Goal: Task Accomplishment & Management: Manage account settings

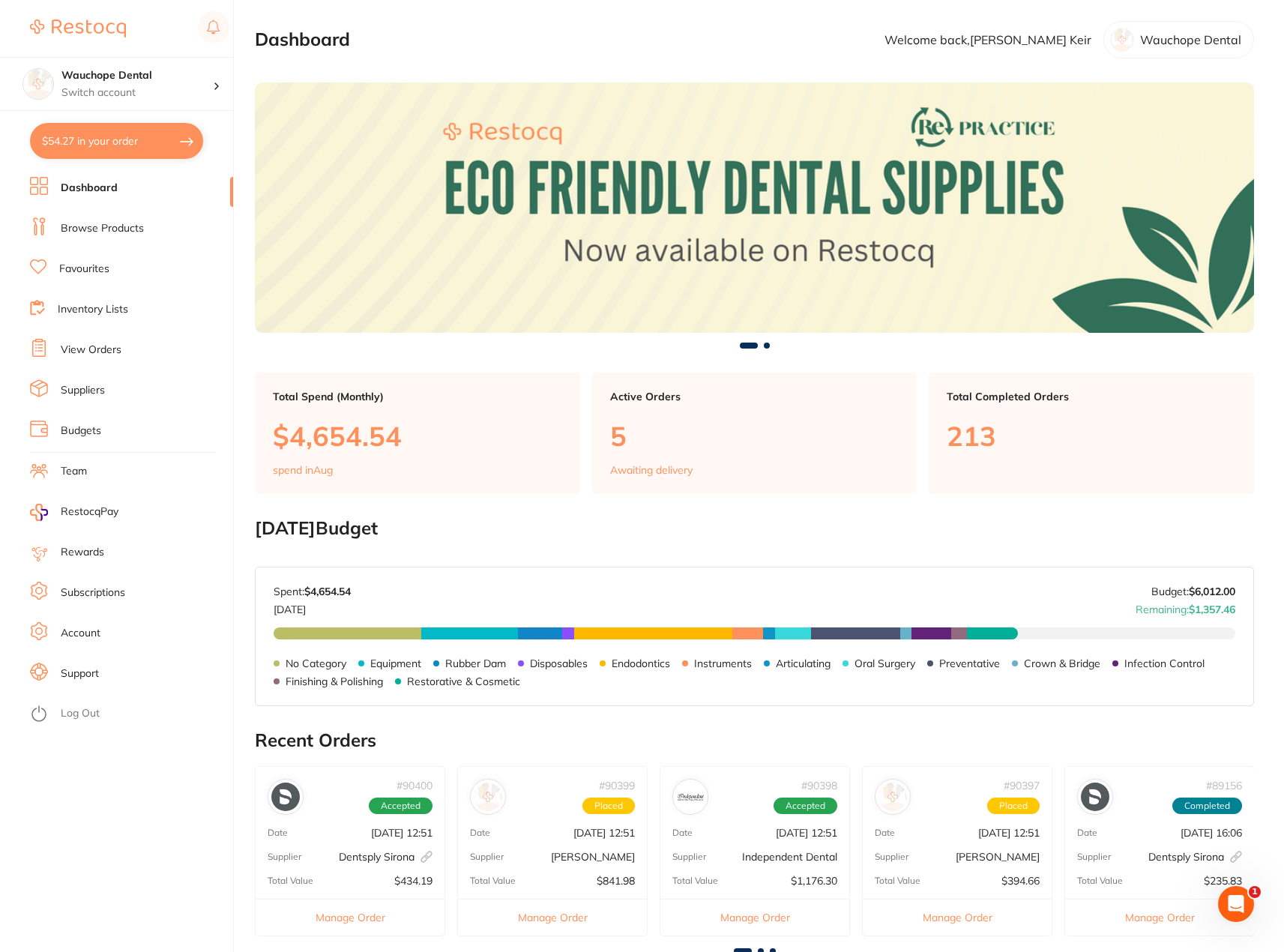
click at [91, 431] on link "Budgets" at bounding box center [81, 431] width 41 height 15
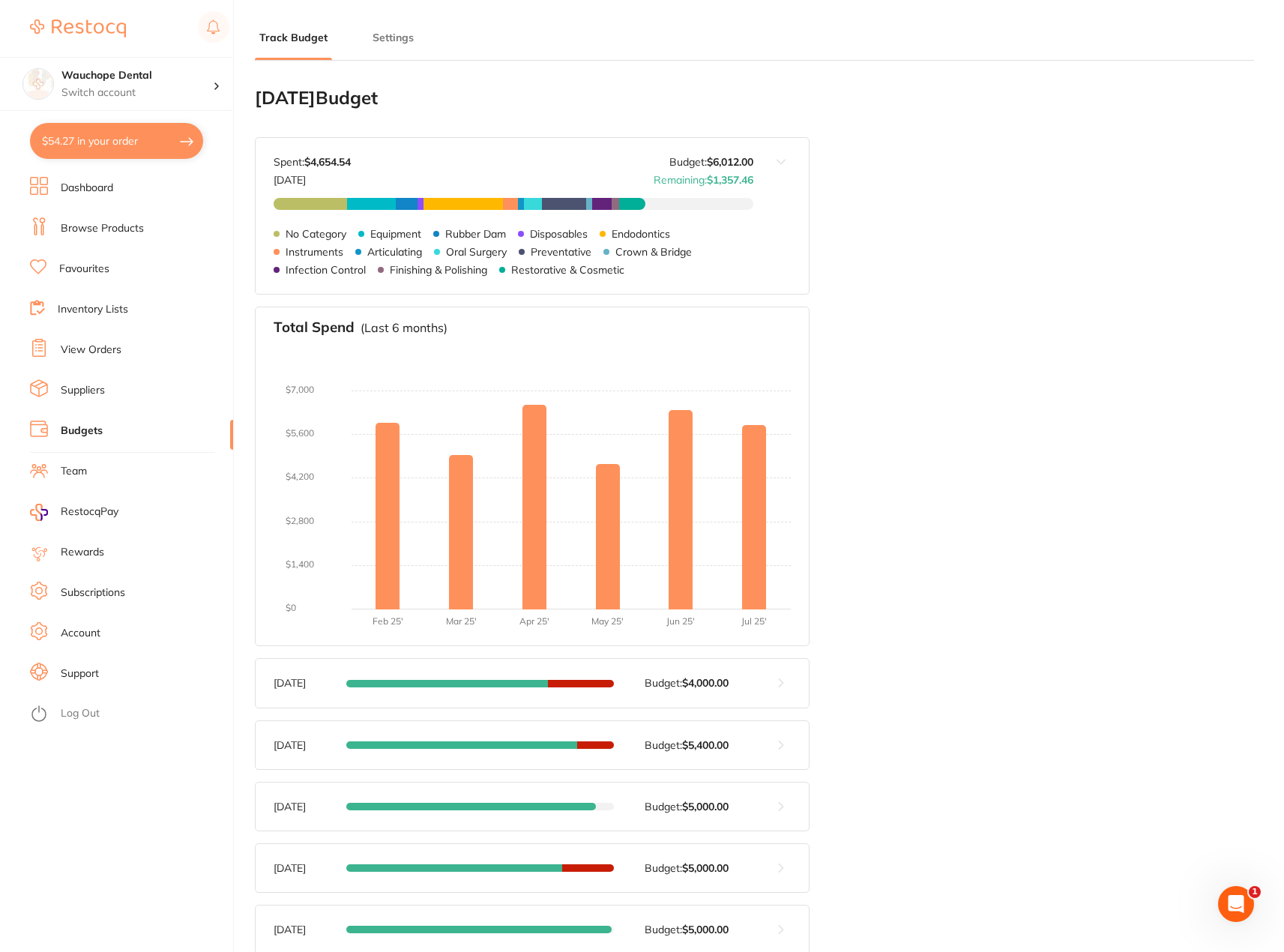
click at [124, 154] on button "$54.27 in your order" at bounding box center [116, 141] width 173 height 36
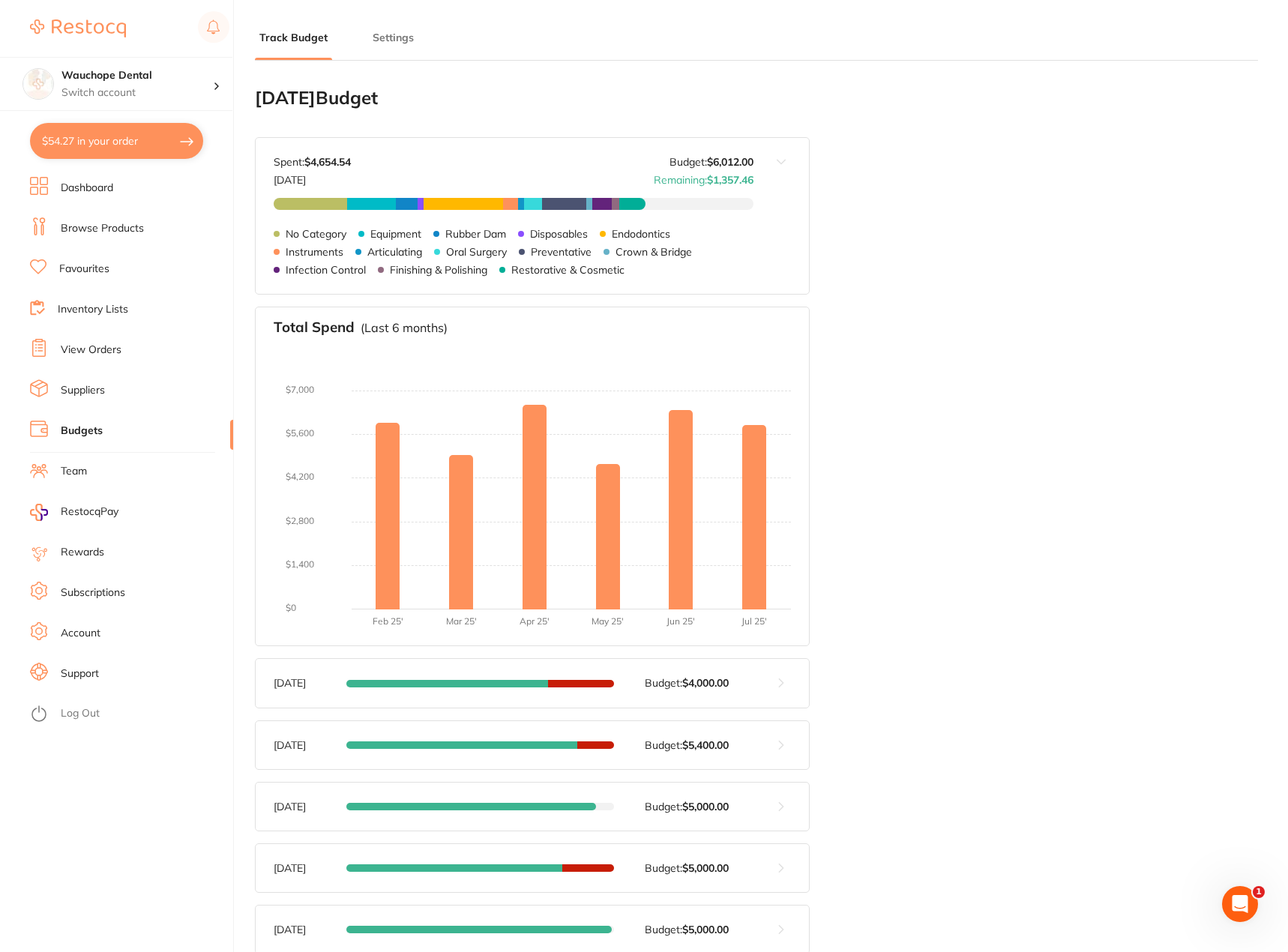
checkbox input "true"
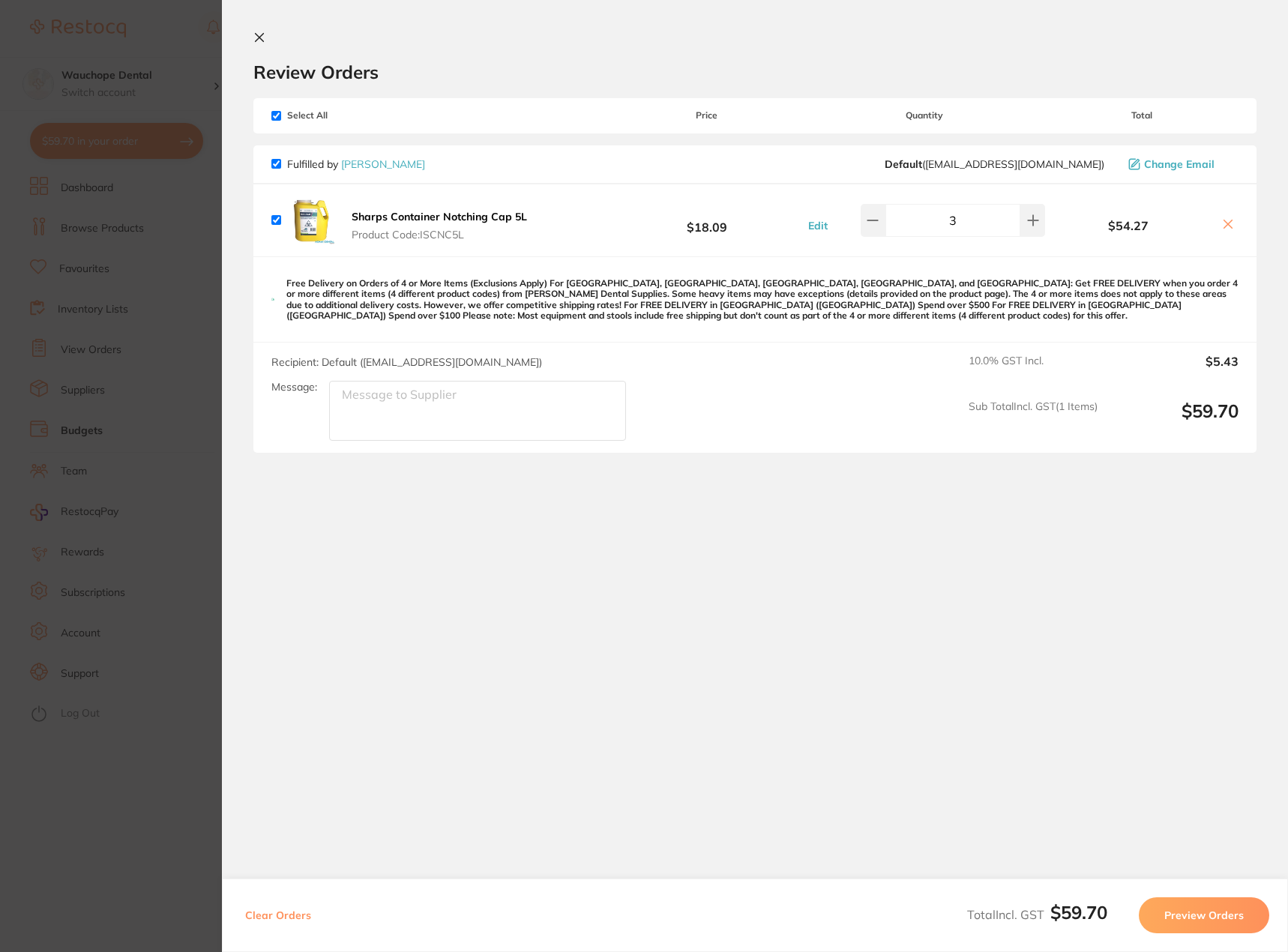
click at [156, 177] on section "Update RRP Set your pre negotiated price for this item. Item Agreed RRP (excl. …" at bounding box center [644, 476] width 1288 height 952
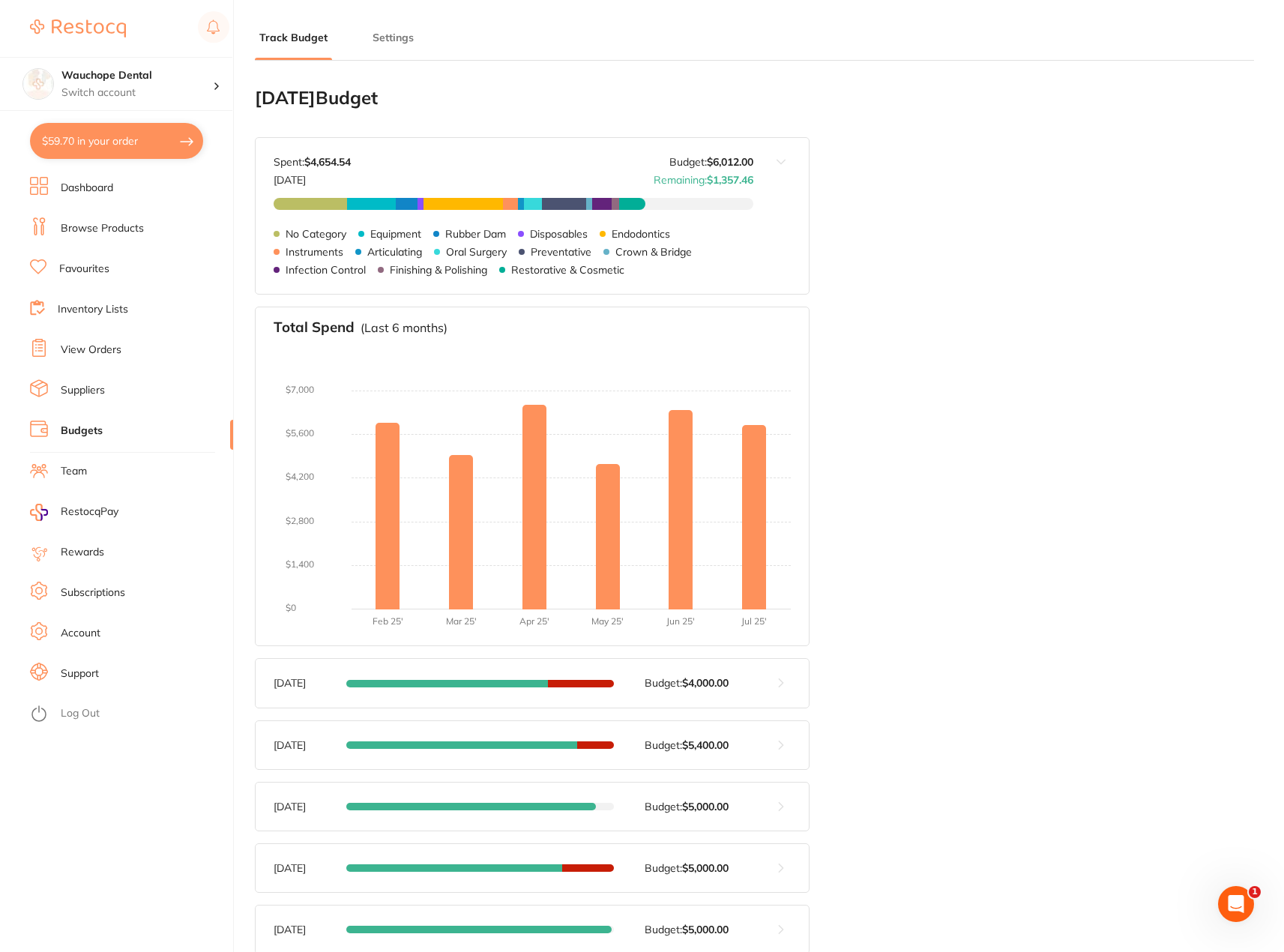
click at [116, 229] on link "Browse Products" at bounding box center [103, 228] width 84 height 15
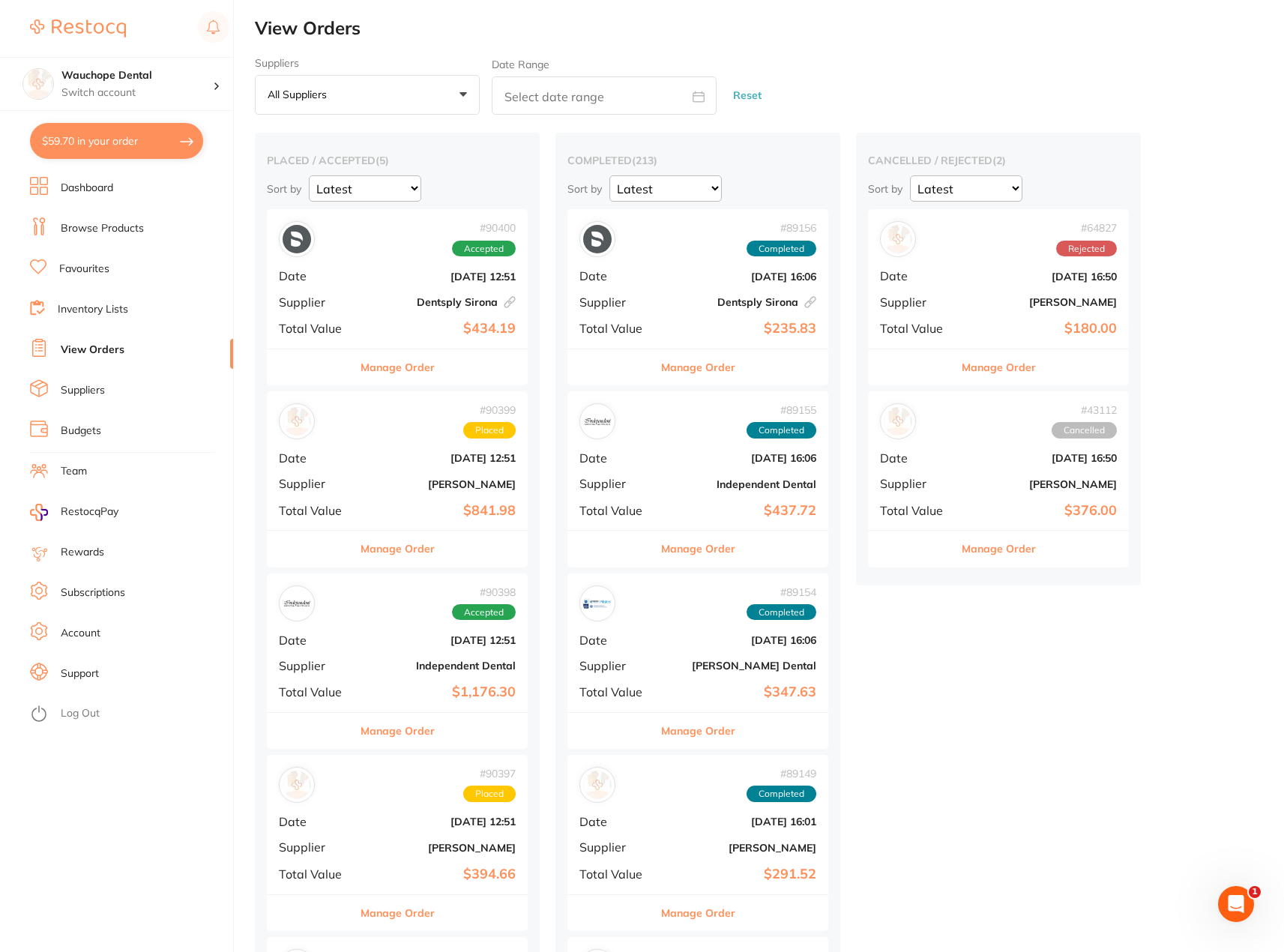
click at [435, 373] on div "Manage Order" at bounding box center [397, 366] width 261 height 36
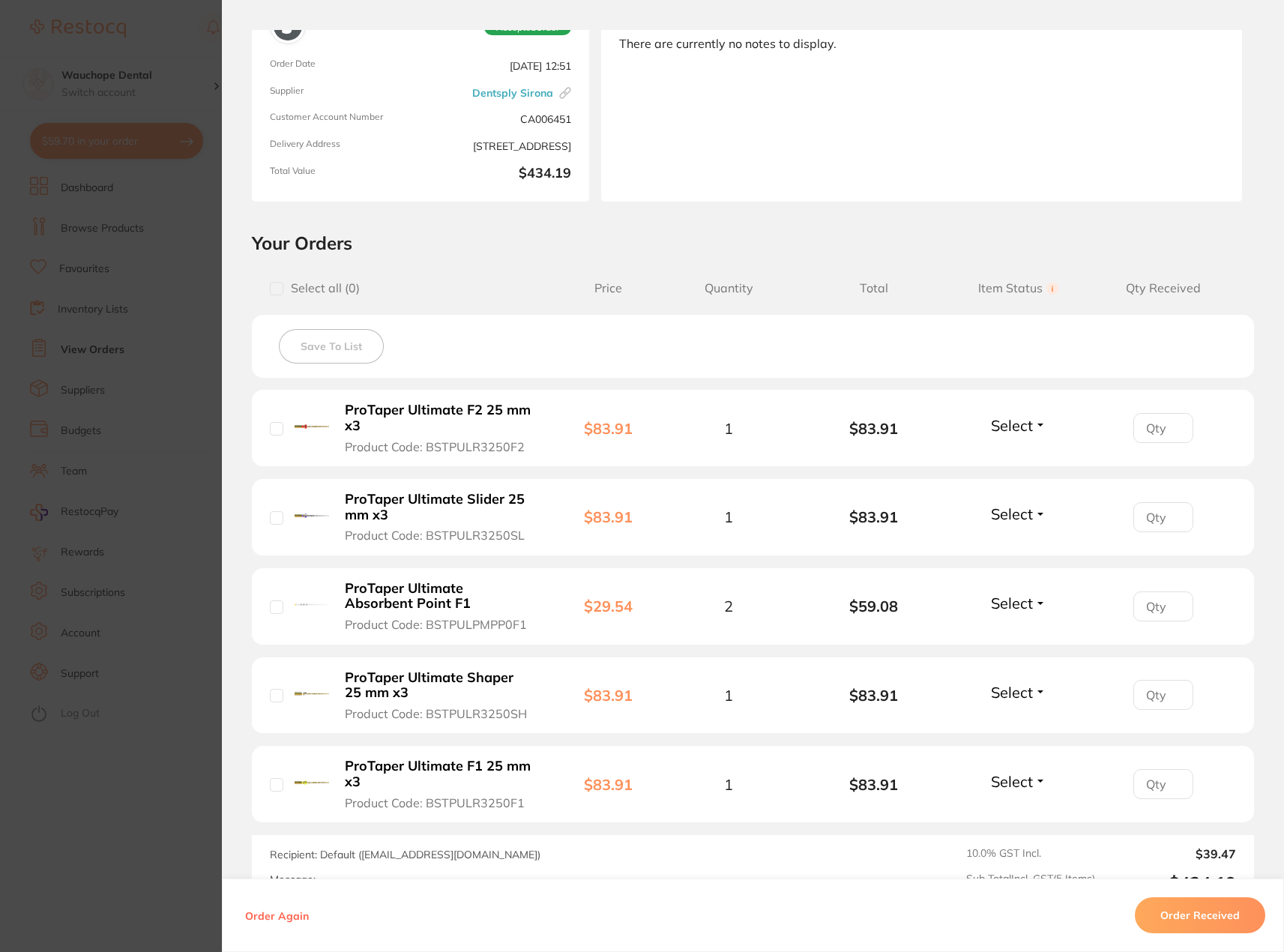
scroll to position [150, 0]
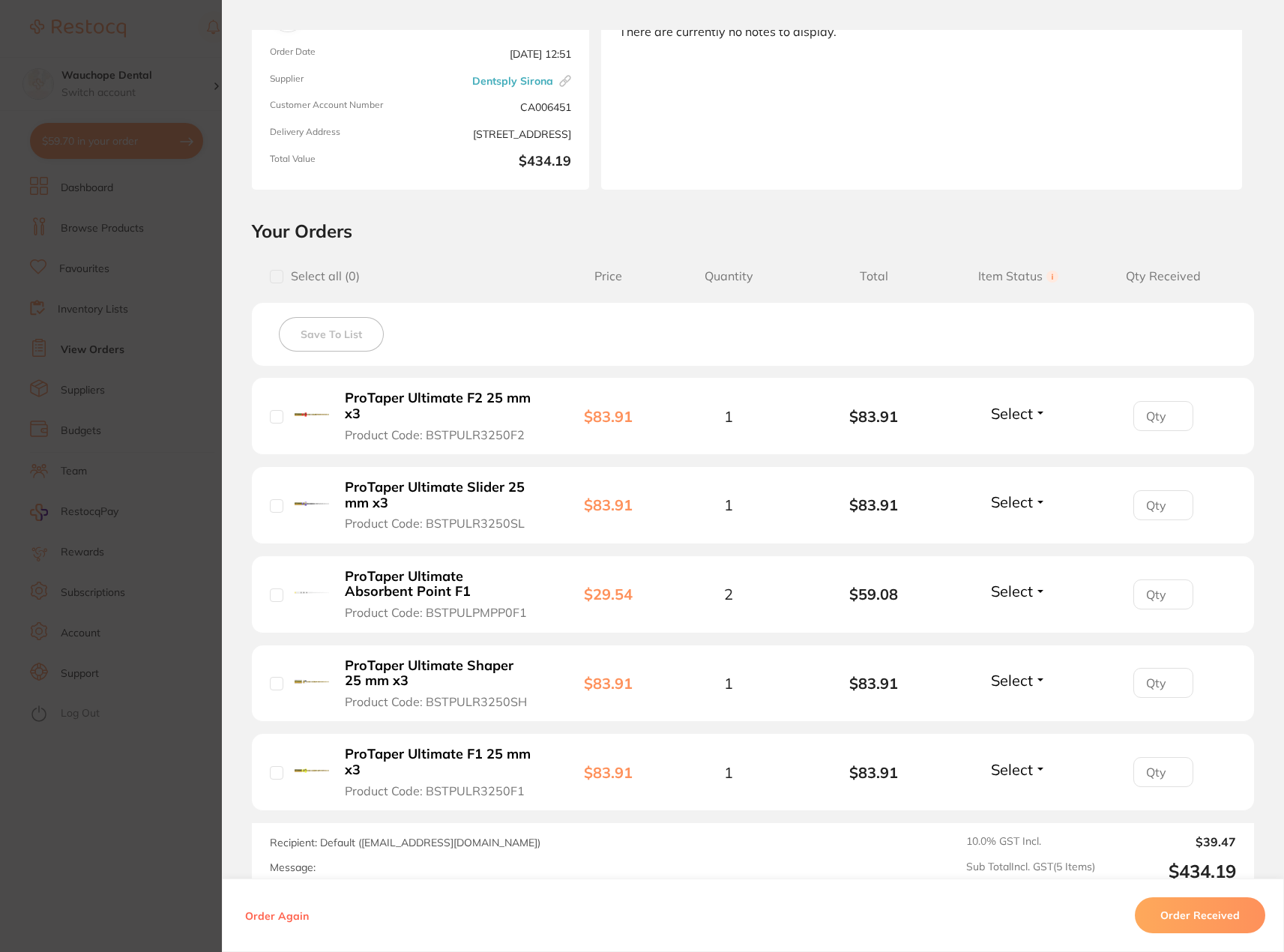
click at [1009, 408] on span "Select" at bounding box center [1012, 413] width 42 height 19
click at [1009, 442] on span "Received" at bounding box center [1018, 446] width 38 height 11
click at [1018, 500] on span "Select" at bounding box center [1012, 502] width 42 height 19
click at [1017, 539] on span "Received" at bounding box center [1018, 534] width 38 height 11
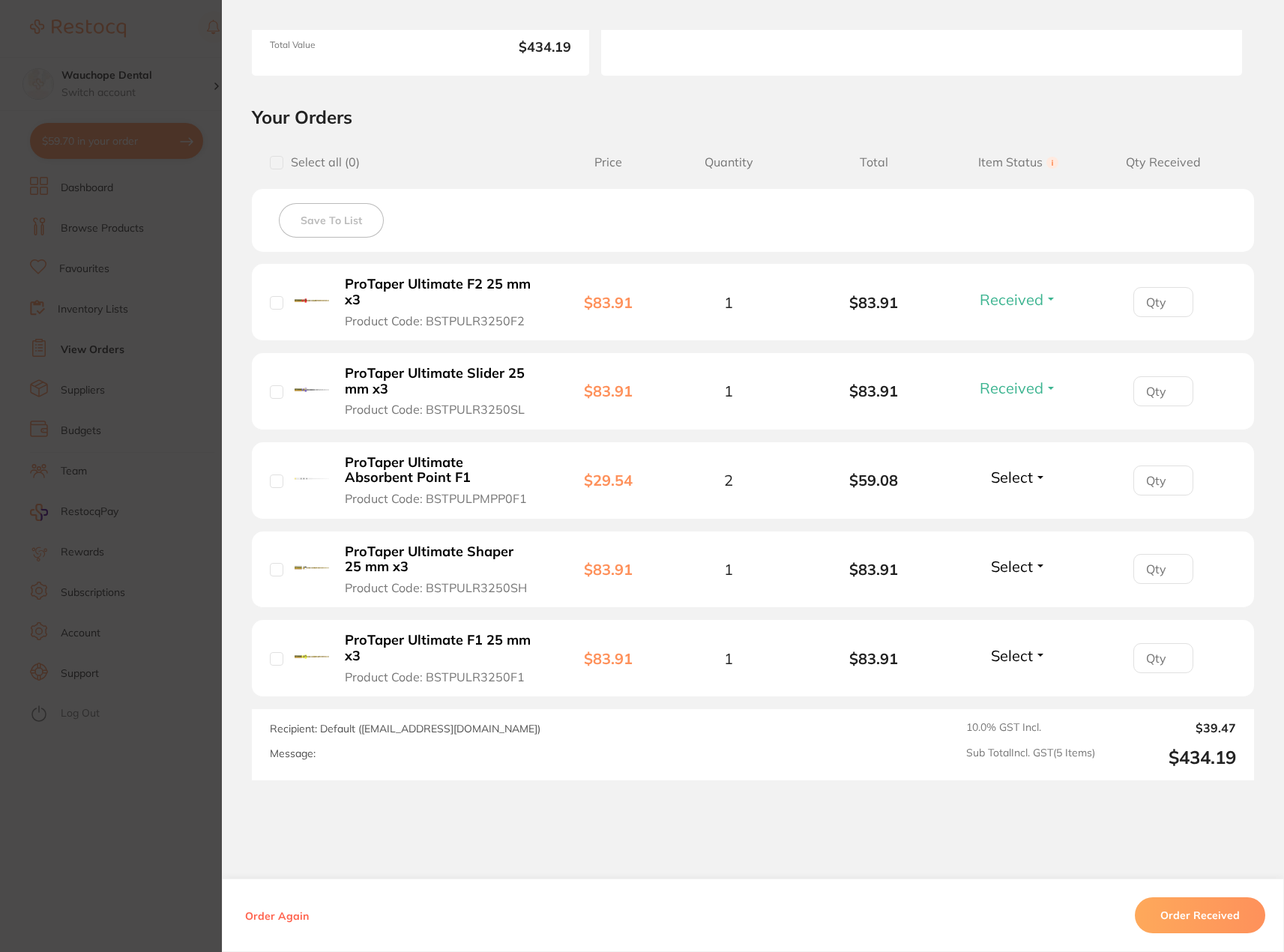
scroll to position [300, 0]
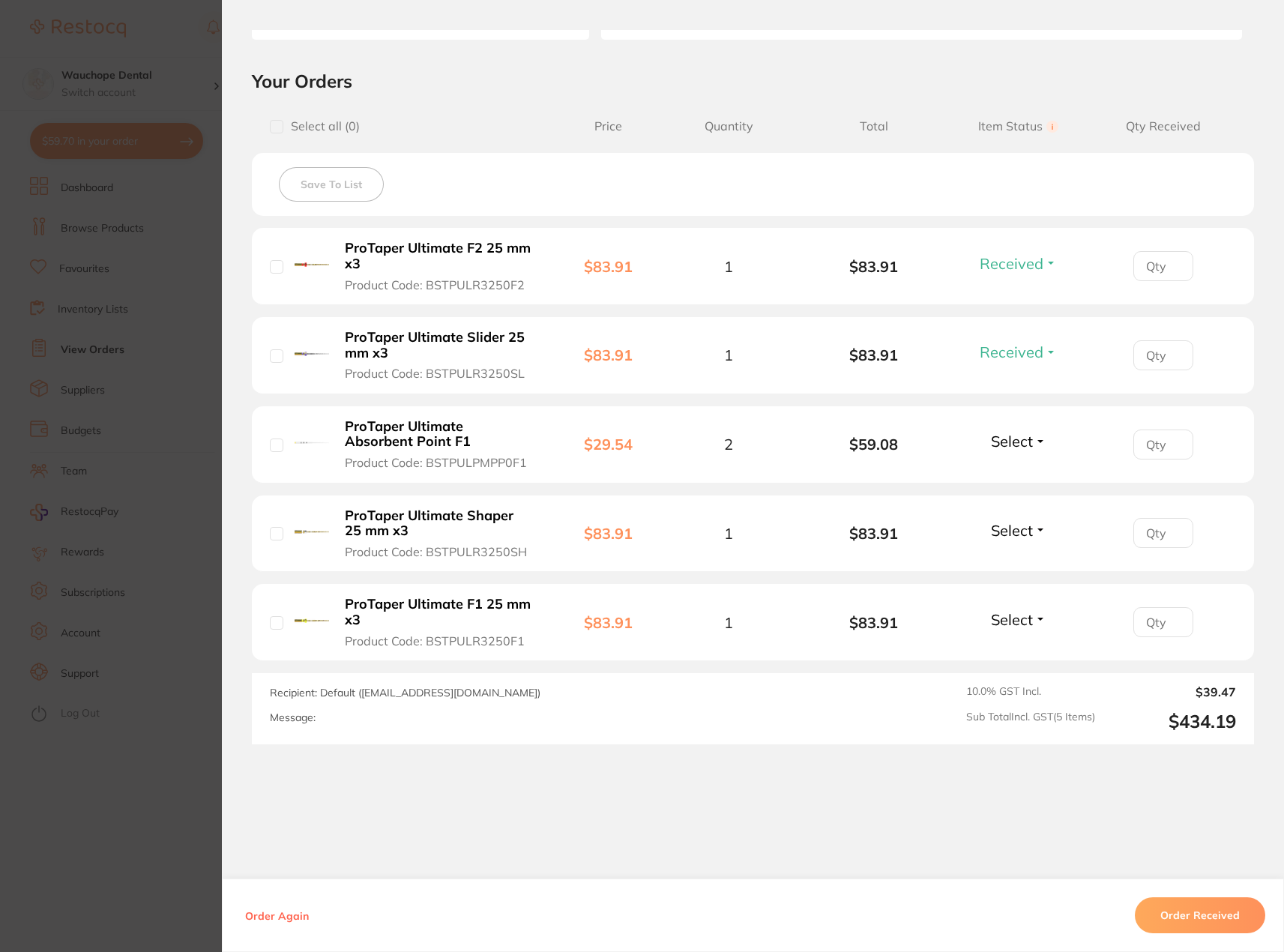
click at [1013, 621] on span "Select" at bounding box center [1012, 619] width 42 height 19
click at [1016, 647] on span "Received" at bounding box center [1018, 652] width 38 height 11
click at [1038, 525] on button "Select" at bounding box center [1018, 530] width 65 height 19
click at [1030, 564] on span "Received" at bounding box center [1018, 563] width 38 height 11
click at [1006, 442] on span "Select" at bounding box center [1012, 441] width 42 height 19
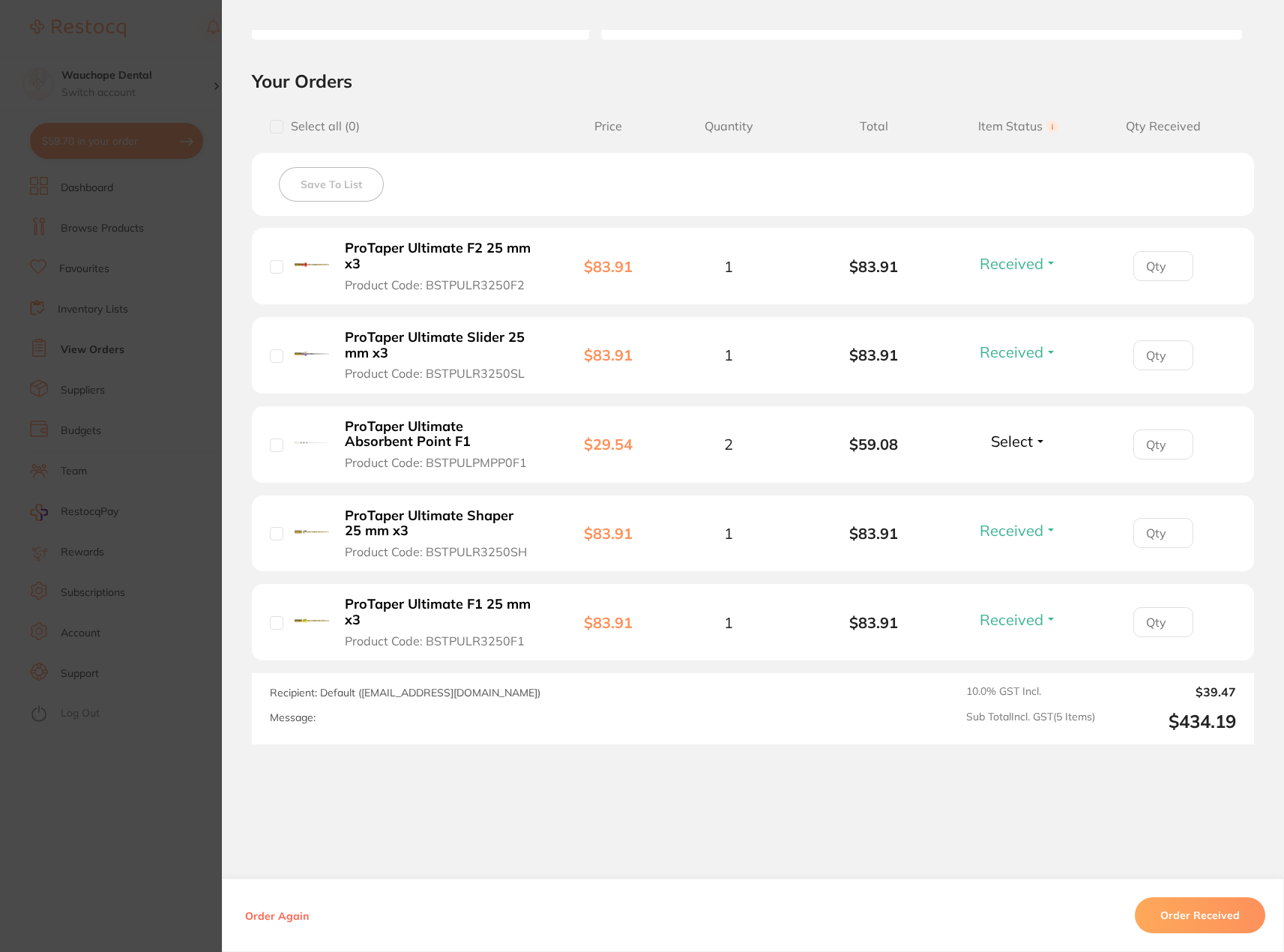
click at [1008, 428] on span "Received" at bounding box center [1018, 428] width 38 height 0
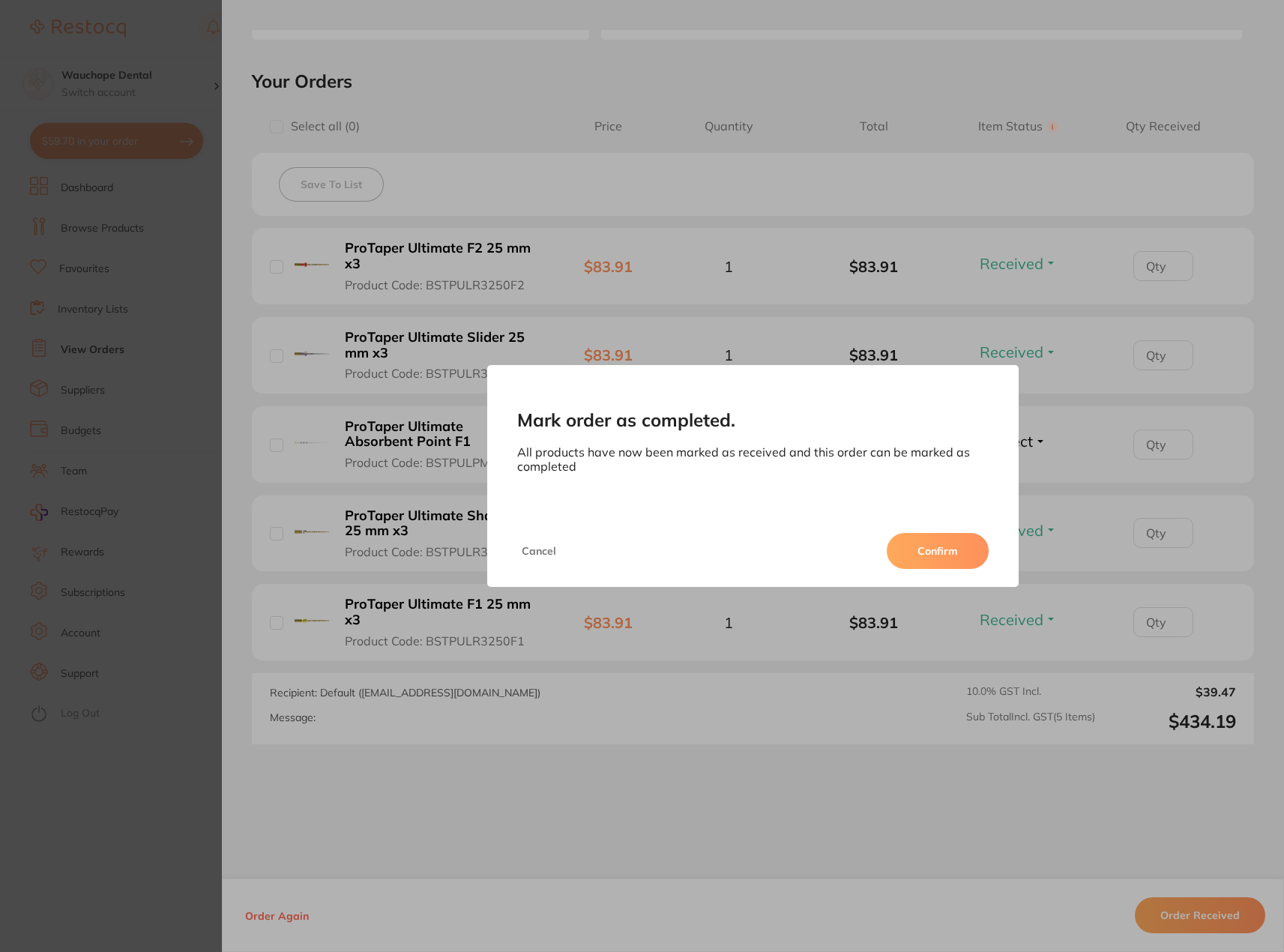
click at [941, 532] on div "Cancel Confirm" at bounding box center [753, 550] width 532 height 72
click at [942, 552] on button "Confirm" at bounding box center [938, 551] width 102 height 36
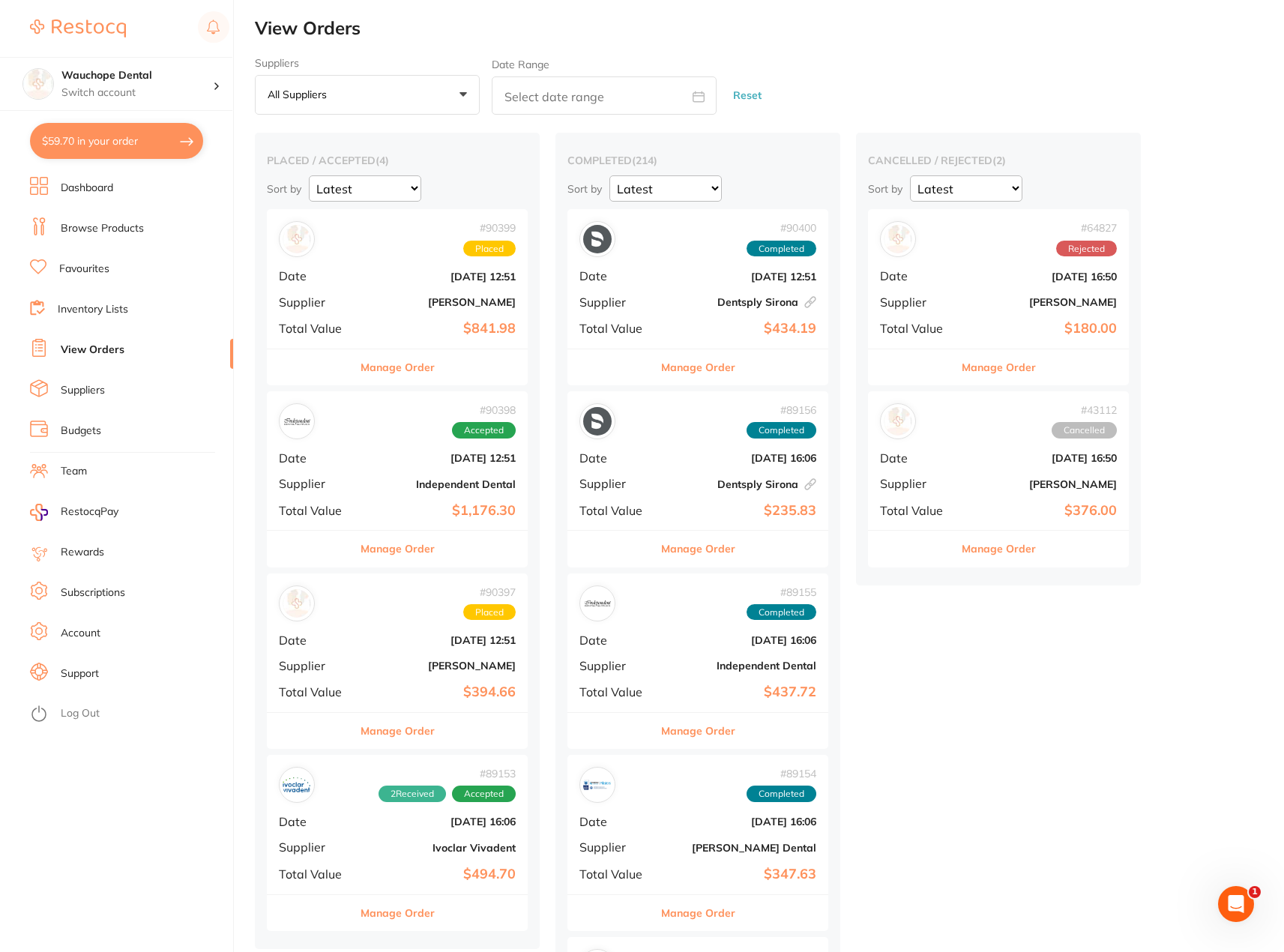
click at [410, 361] on button "Manage Order" at bounding box center [398, 367] width 75 height 36
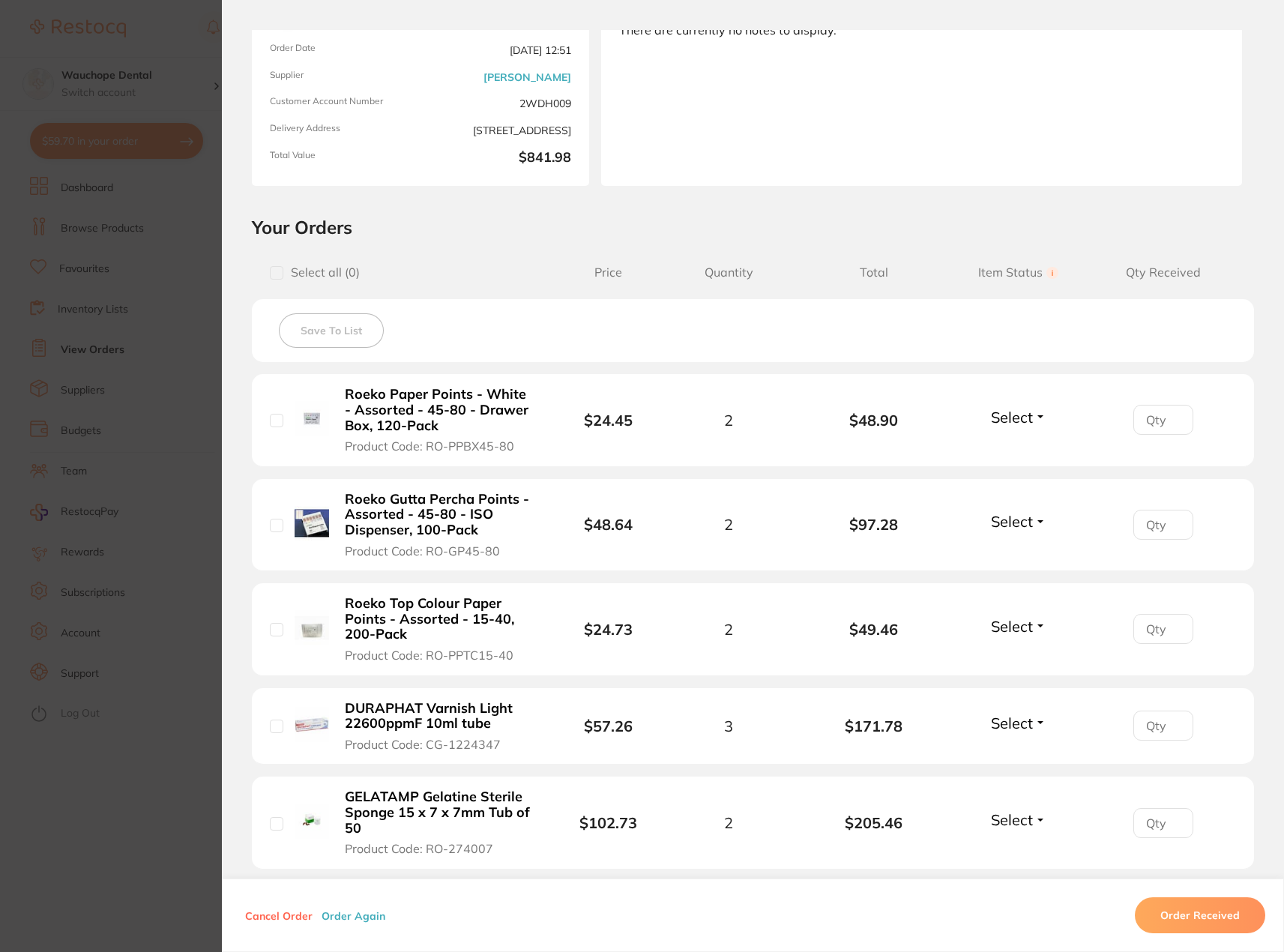
scroll to position [225, 0]
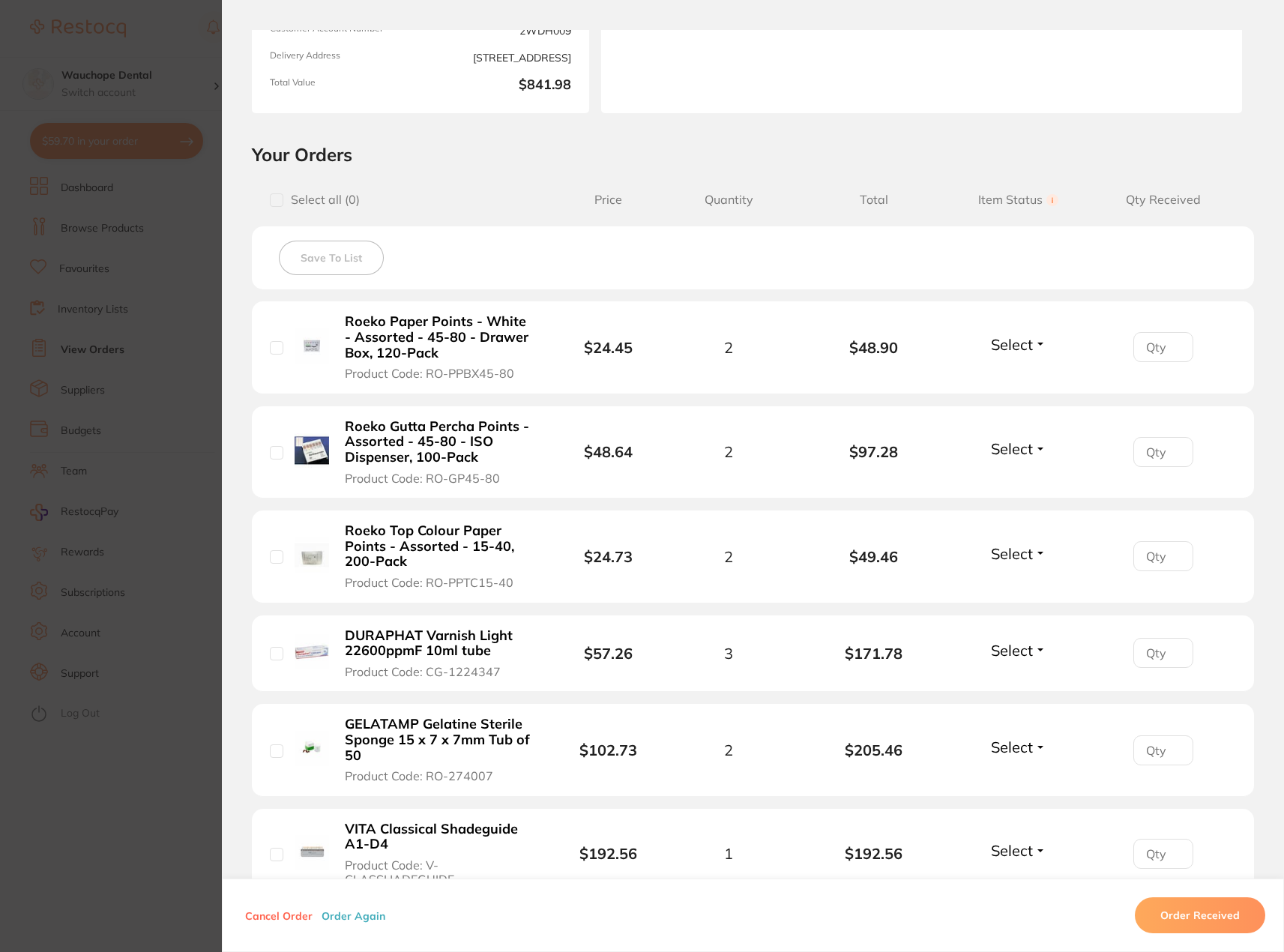
click at [1017, 336] on span "Select" at bounding box center [1012, 345] width 42 height 19
click at [1011, 371] on span "Received" at bounding box center [1018, 376] width 38 height 11
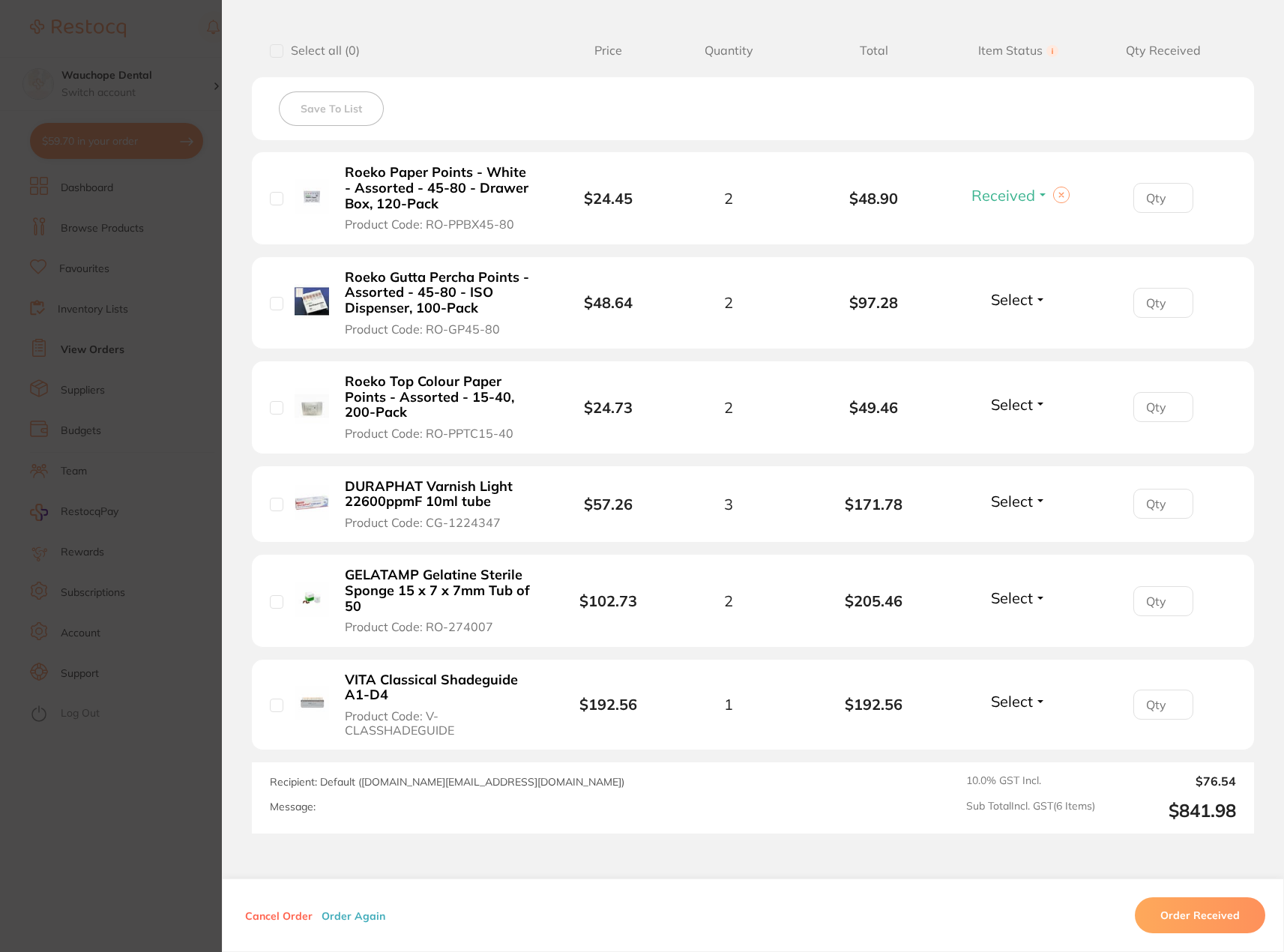
scroll to position [375, 0]
click at [1006, 286] on li "Roeko Gutta Percha Points - Assorted - 45-80 - ISO Dispenser, 100-Pack Product …" at bounding box center [753, 302] width 1002 height 92
click at [1003, 296] on span "Select" at bounding box center [1012, 298] width 42 height 19
click at [1005, 334] on span "Received" at bounding box center [1018, 331] width 38 height 11
click at [1019, 403] on span "Select" at bounding box center [1012, 404] width 42 height 19
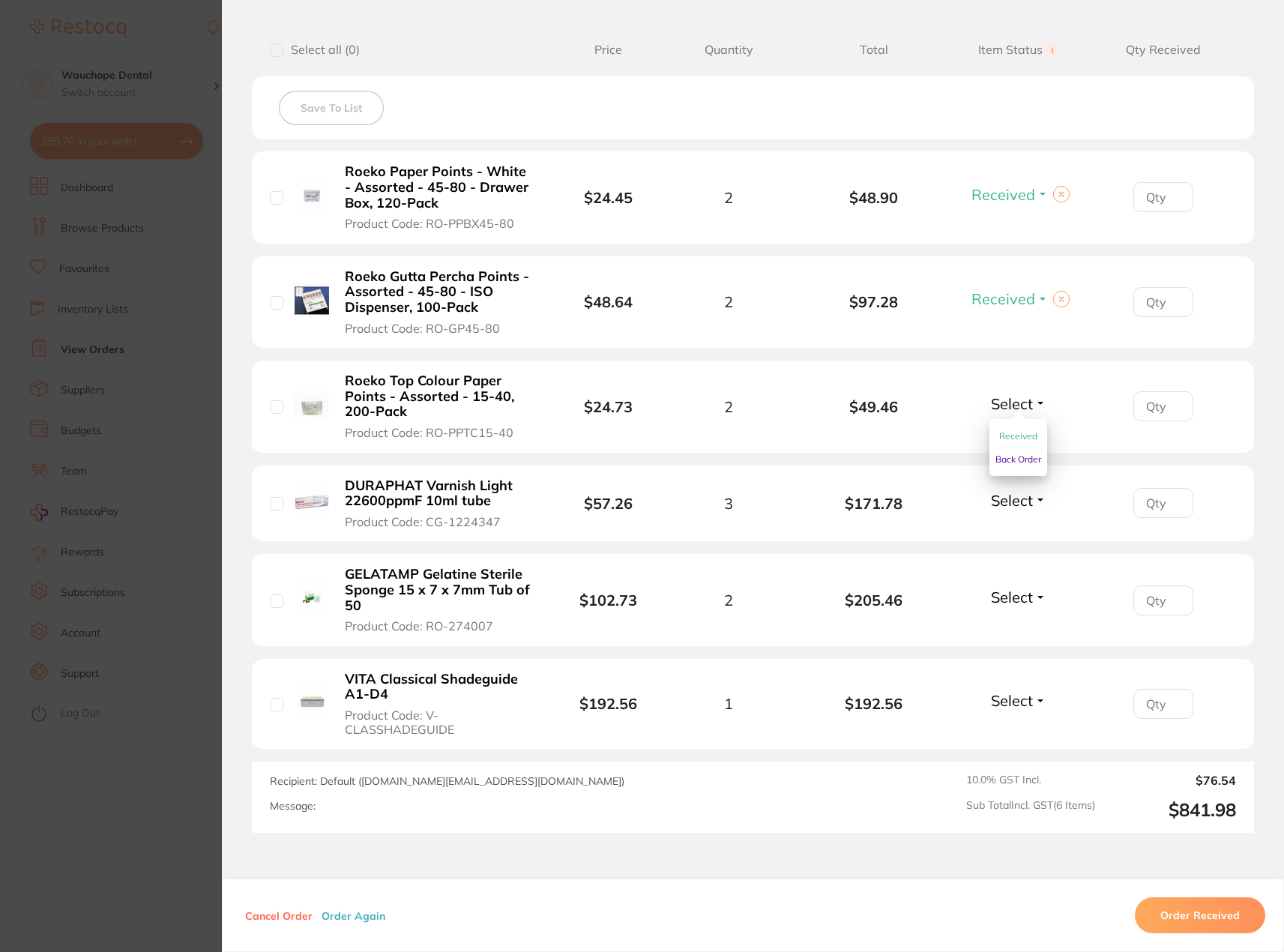
click at [1015, 434] on span "Received" at bounding box center [1018, 436] width 38 height 11
click at [991, 504] on span "Select" at bounding box center [1012, 500] width 42 height 19
click at [994, 530] on ul "Received Back Order" at bounding box center [1018, 544] width 57 height 57
click at [1003, 530] on span "Received" at bounding box center [1018, 533] width 38 height 11
click at [1022, 592] on span "Select" at bounding box center [1012, 596] width 42 height 19
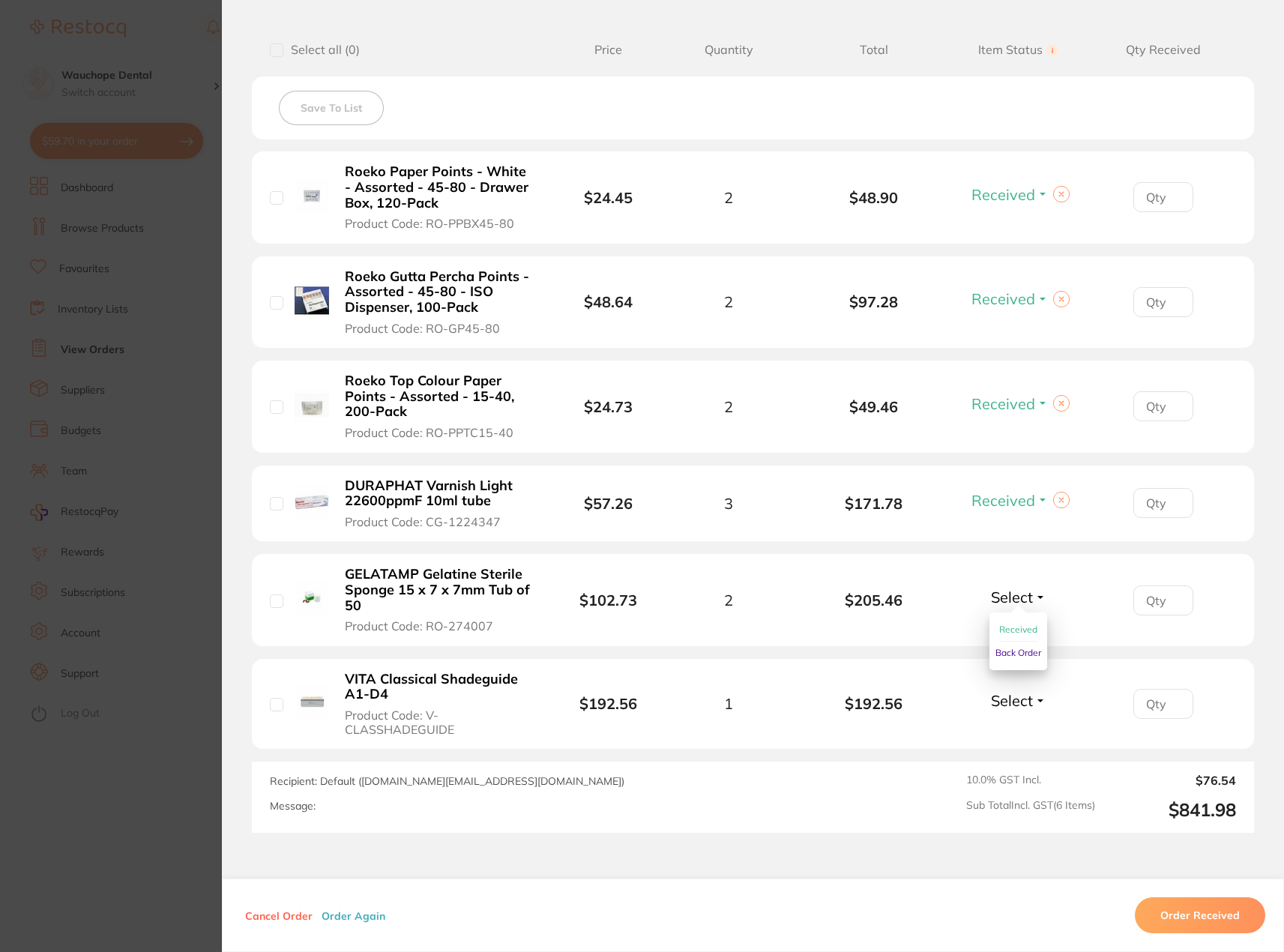
click at [1021, 626] on span "Received" at bounding box center [1018, 629] width 38 height 11
click at [164, 164] on section "Order ID: Restocq- 90399 Order Information 5 Received Placed Order Order Date […" at bounding box center [642, 476] width 1284 height 952
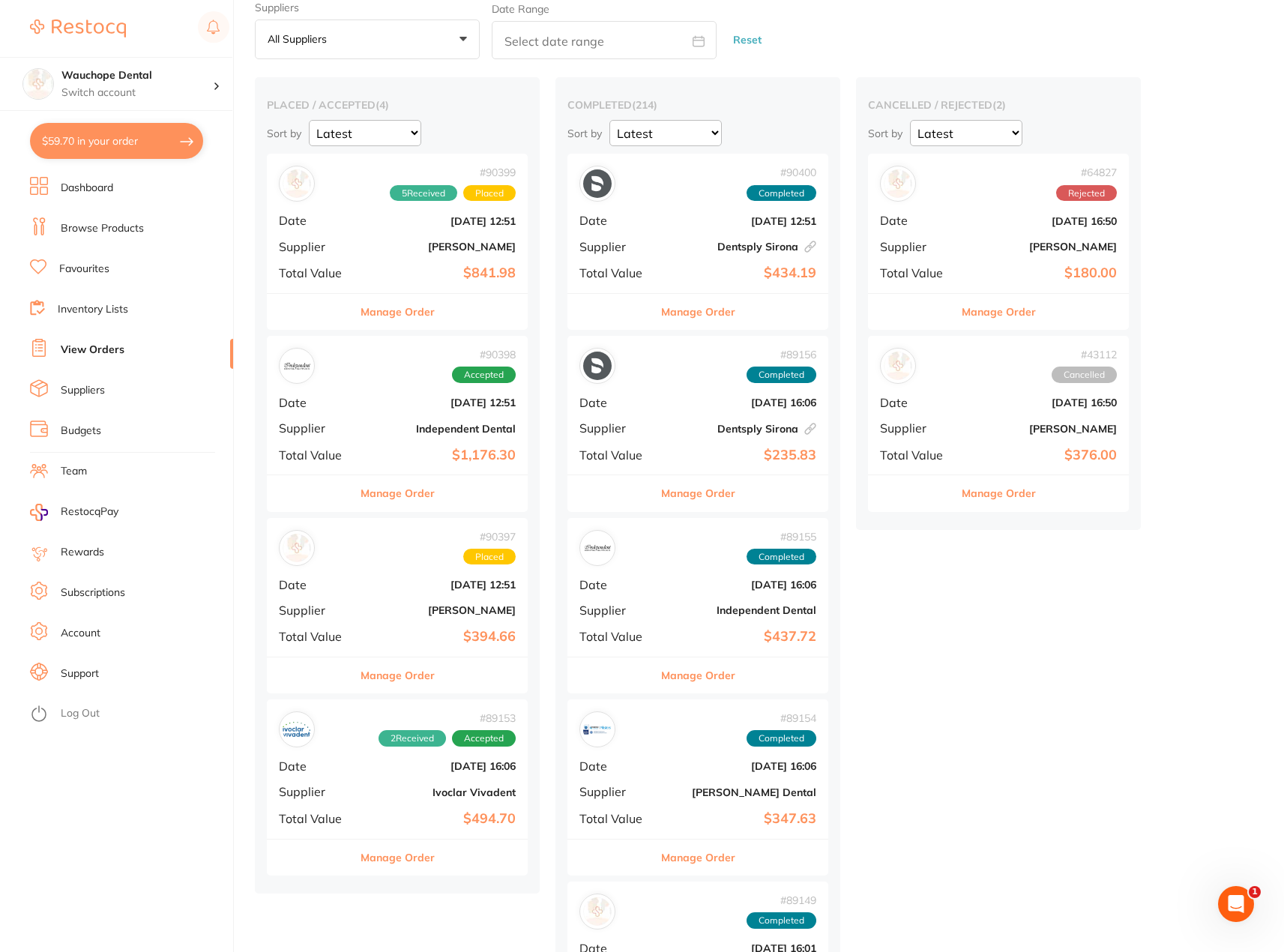
scroll to position [150, 0]
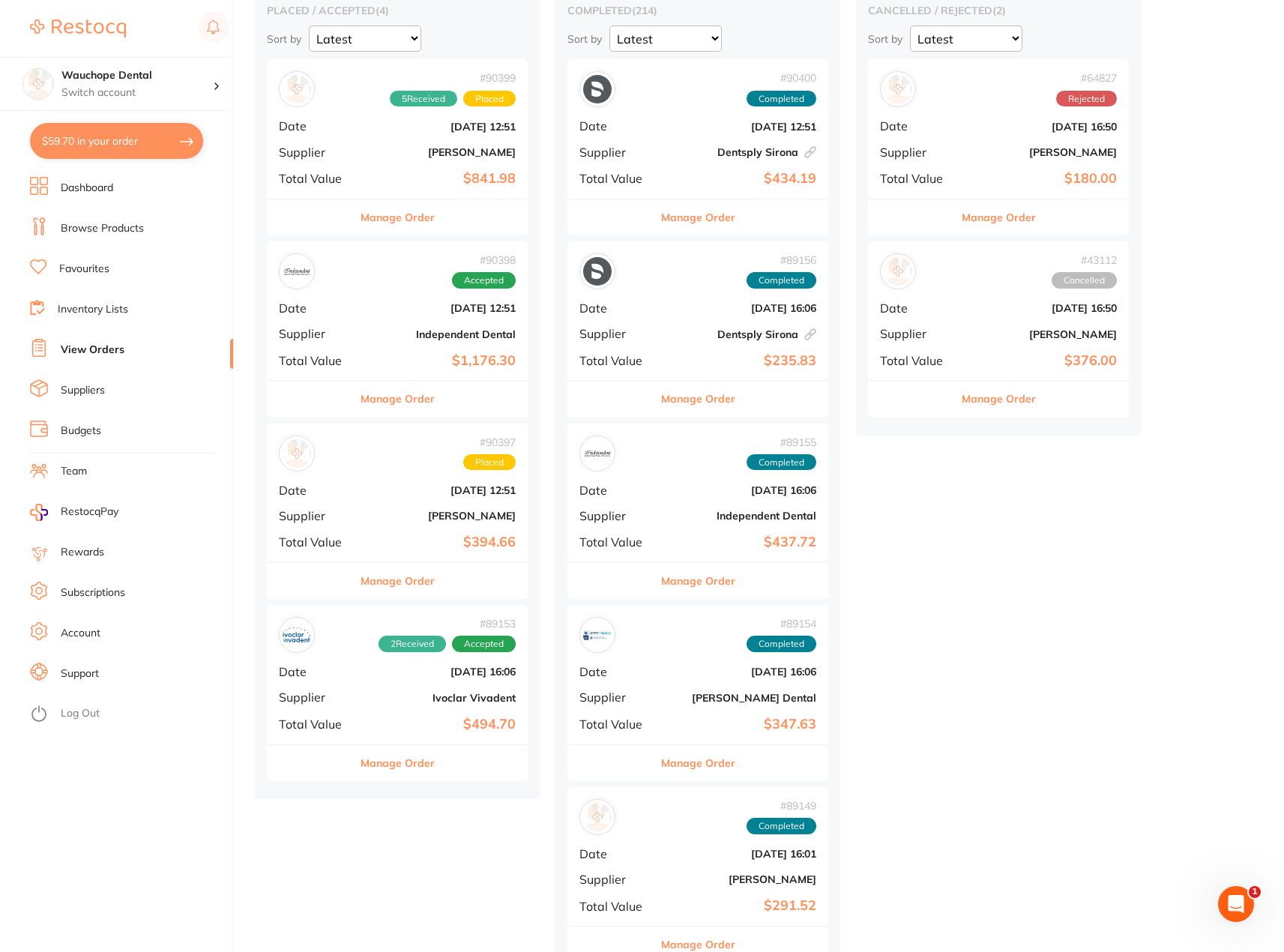
click at [427, 417] on div "# 90399 5 Received Placed Date [DATE] 12:51 Supplier [PERSON_NAME] Total Value …" at bounding box center [397, 419] width 261 height 721
click at [426, 407] on button "Manage Order" at bounding box center [398, 399] width 75 height 36
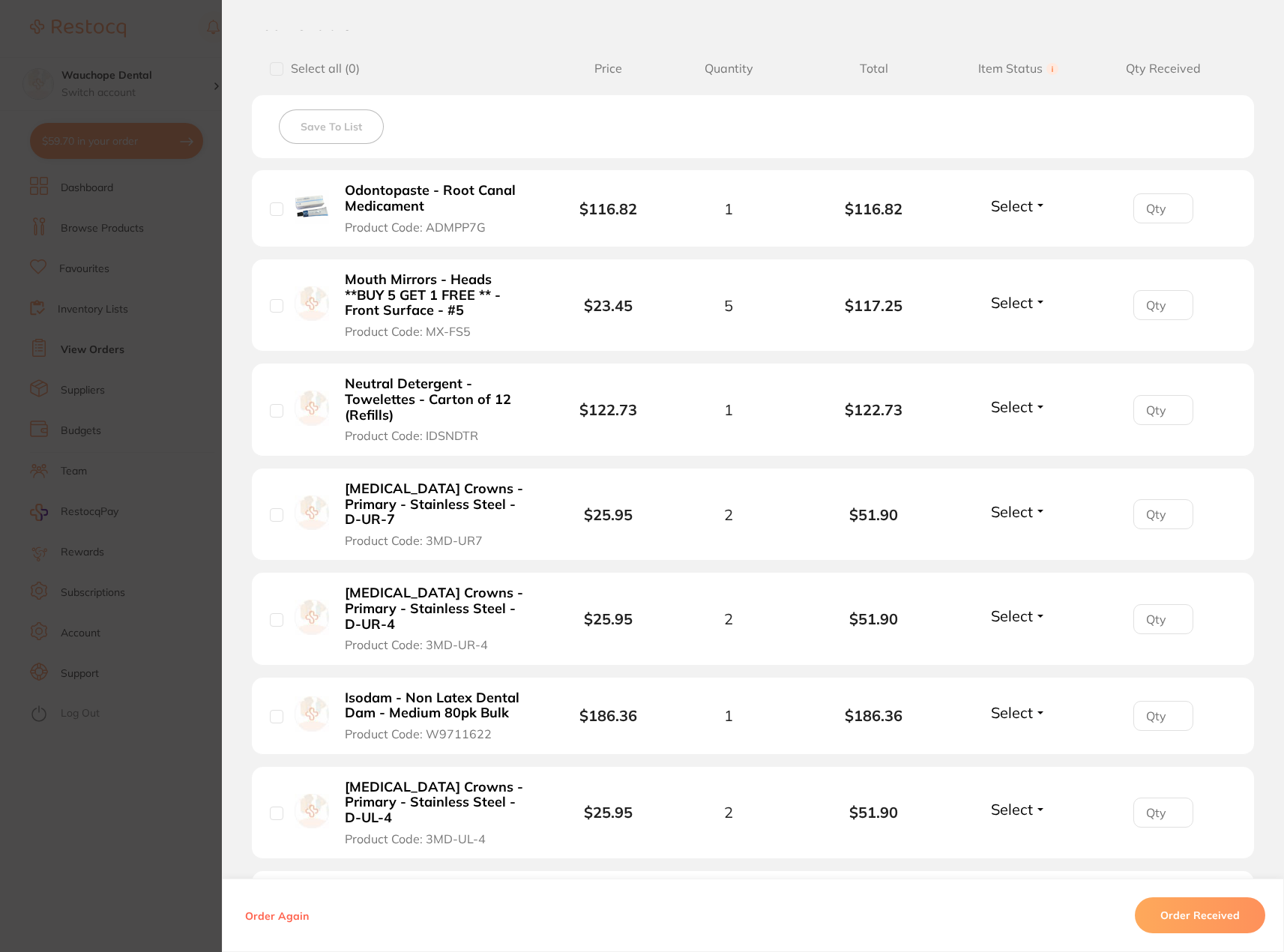
scroll to position [375, 0]
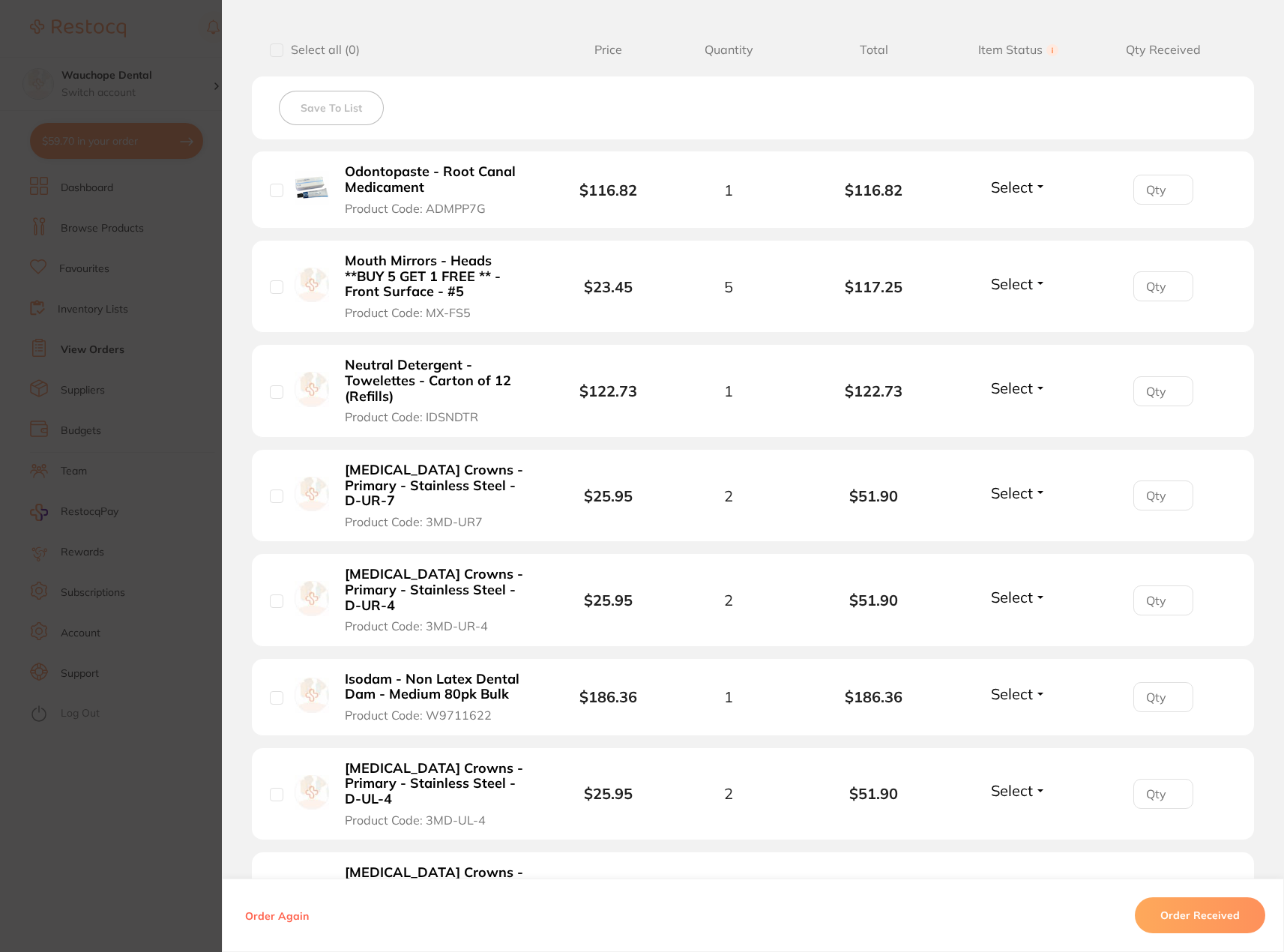
click at [998, 185] on span "Select" at bounding box center [1012, 186] width 42 height 19
click at [1009, 218] on span "Received" at bounding box center [1018, 219] width 38 height 11
click at [1020, 290] on span "Select" at bounding box center [1012, 284] width 42 height 19
click at [1015, 316] on span "Received" at bounding box center [1018, 316] width 38 height 11
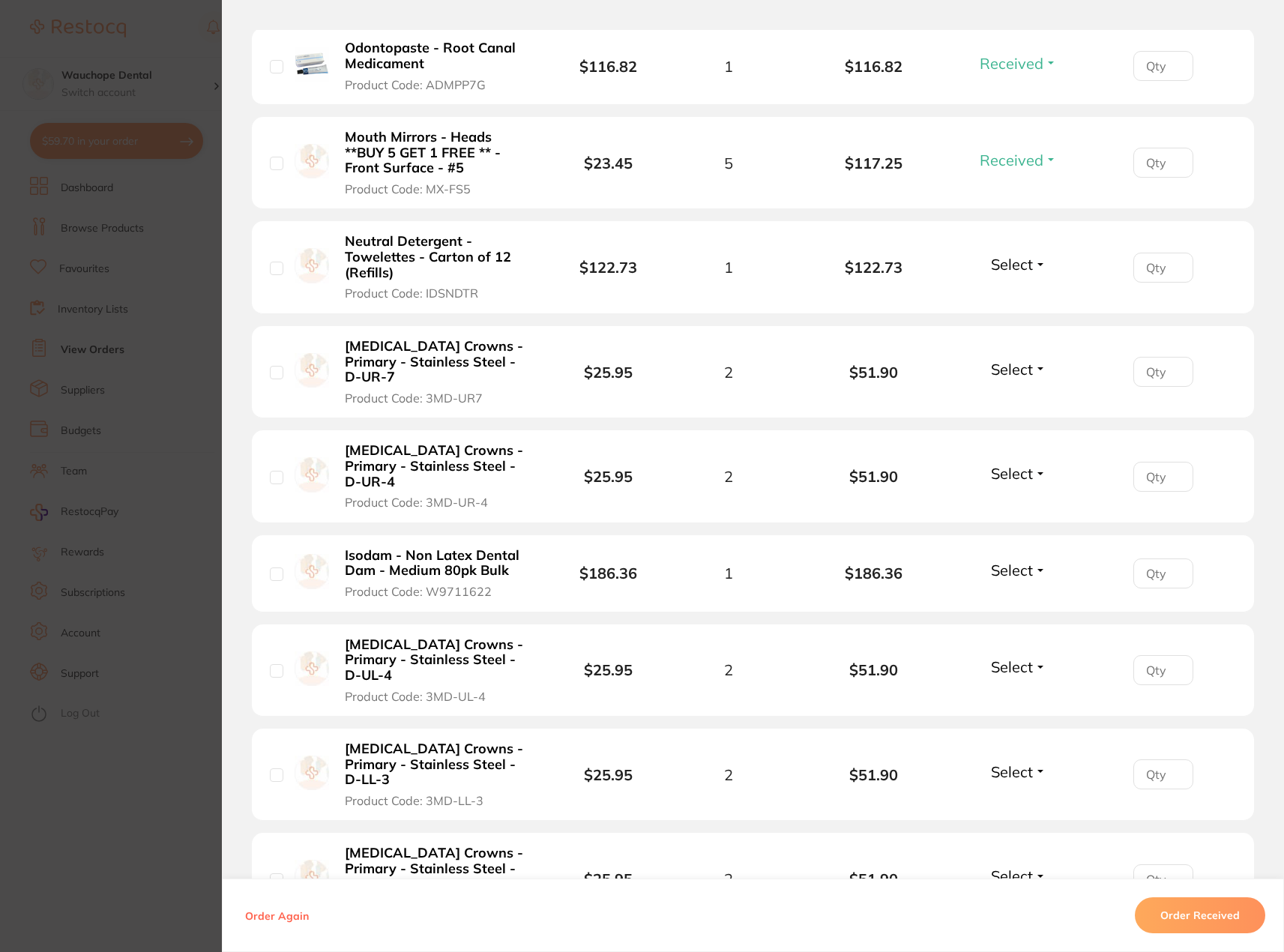
scroll to position [525, 0]
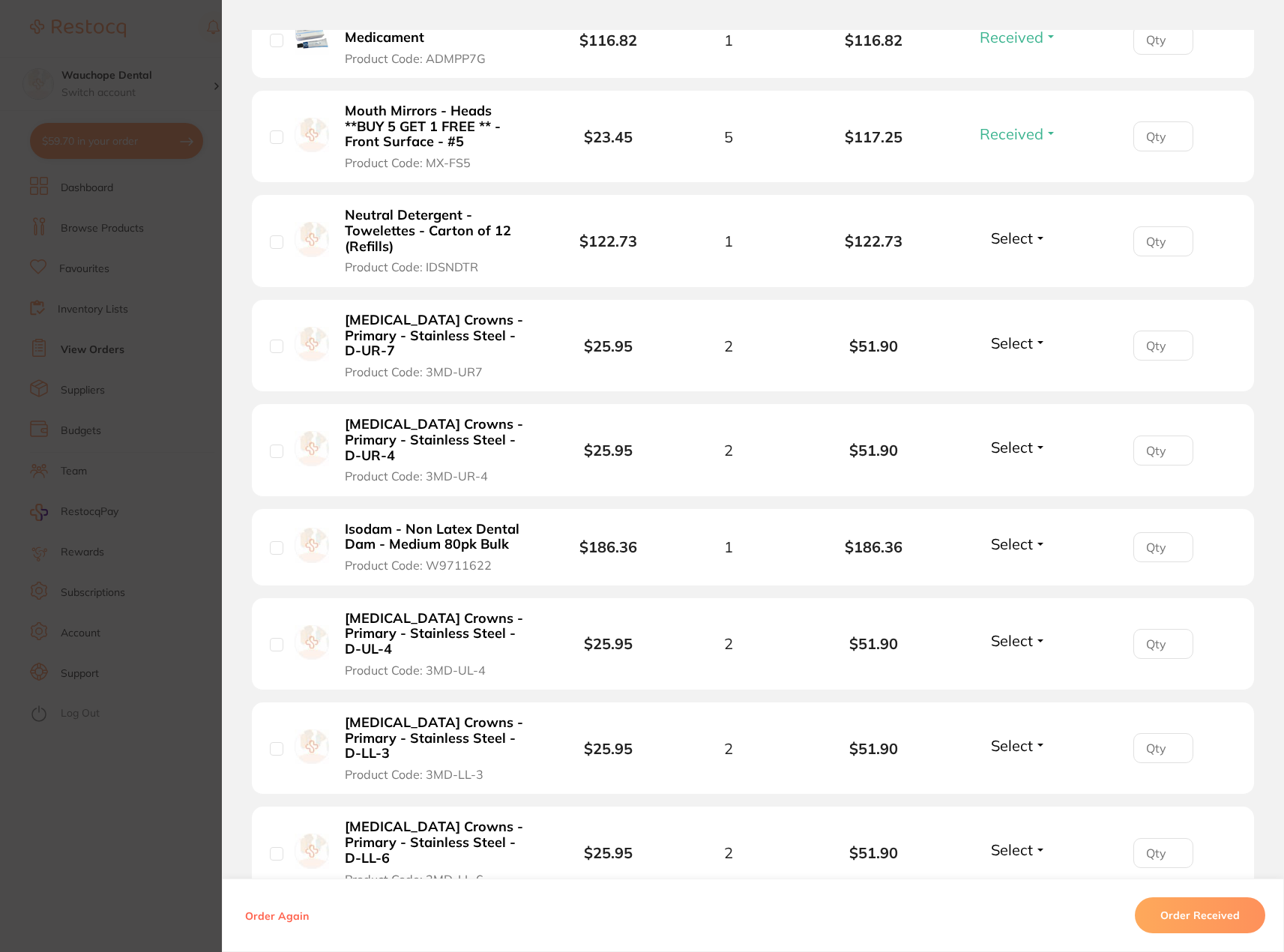
click at [1008, 335] on span "Select" at bounding box center [1012, 343] width 42 height 19
click at [1008, 365] on button "Received" at bounding box center [1018, 376] width 38 height 24
click at [1008, 438] on span "Select" at bounding box center [1012, 447] width 42 height 19
click at [1007, 474] on span "Received" at bounding box center [1018, 479] width 38 height 11
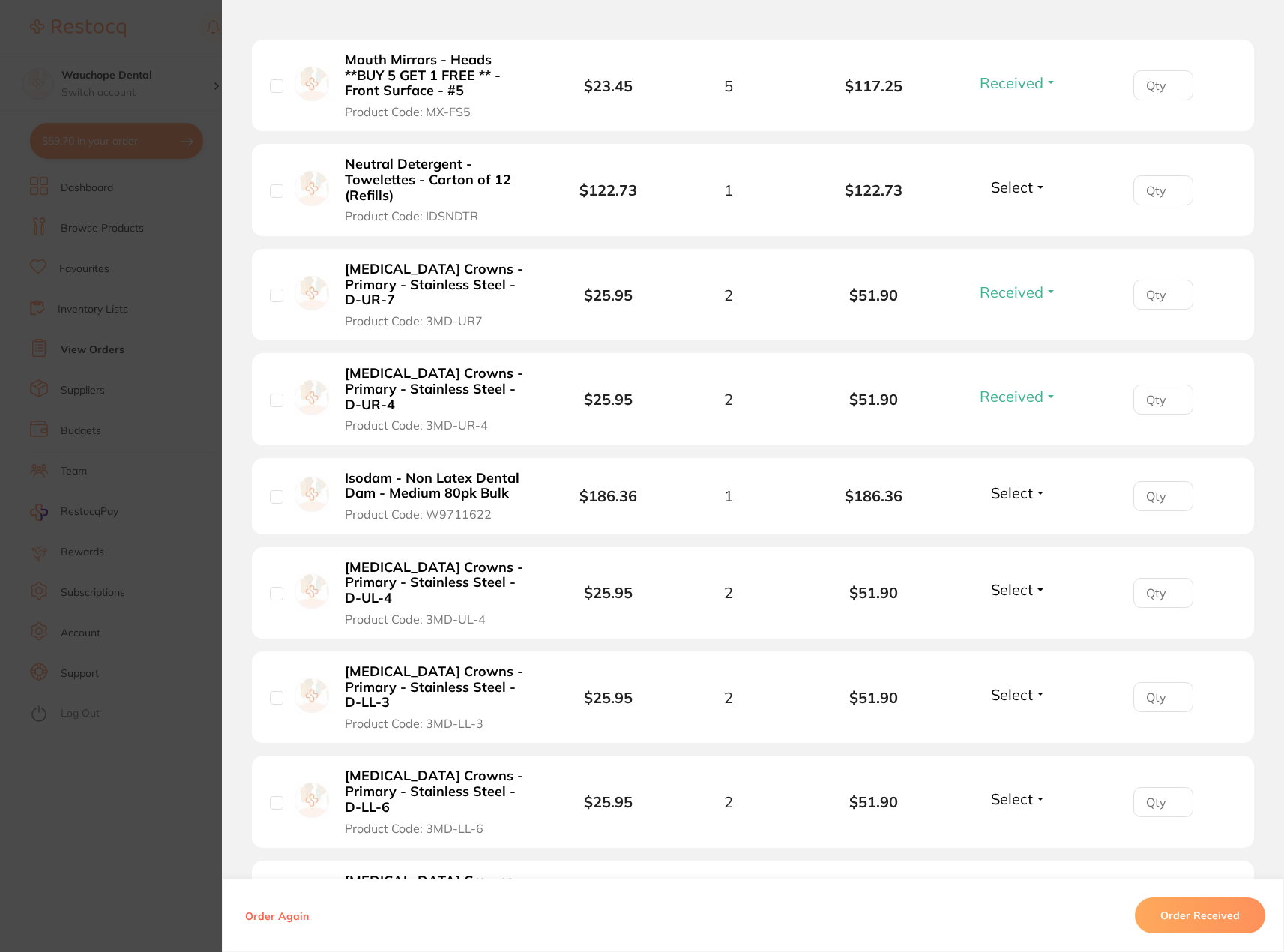
scroll to position [600, 0]
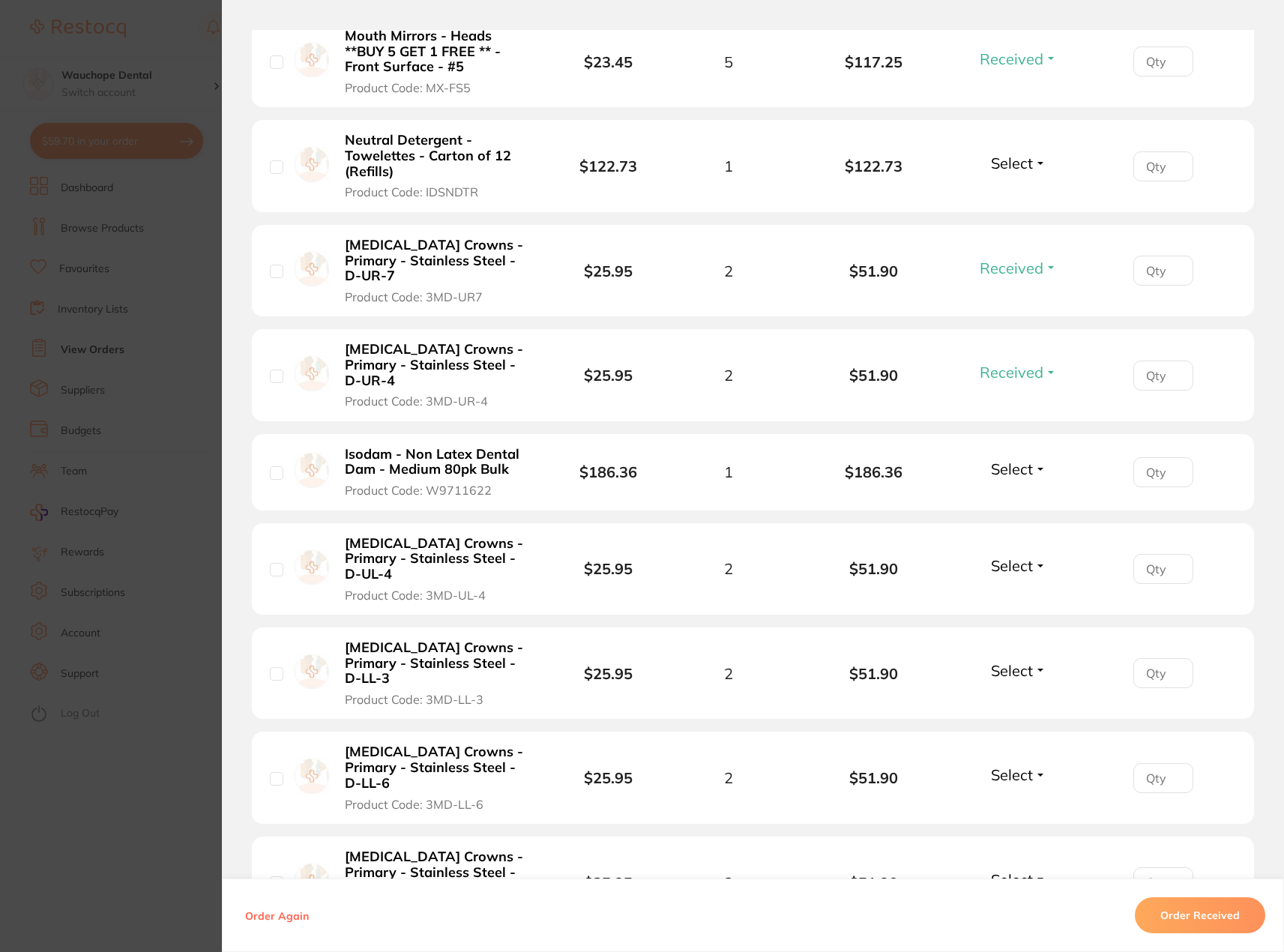
click at [1006, 459] on span "Select" at bounding box center [1012, 468] width 42 height 19
click at [1006, 490] on button "Received" at bounding box center [1018, 502] width 38 height 24
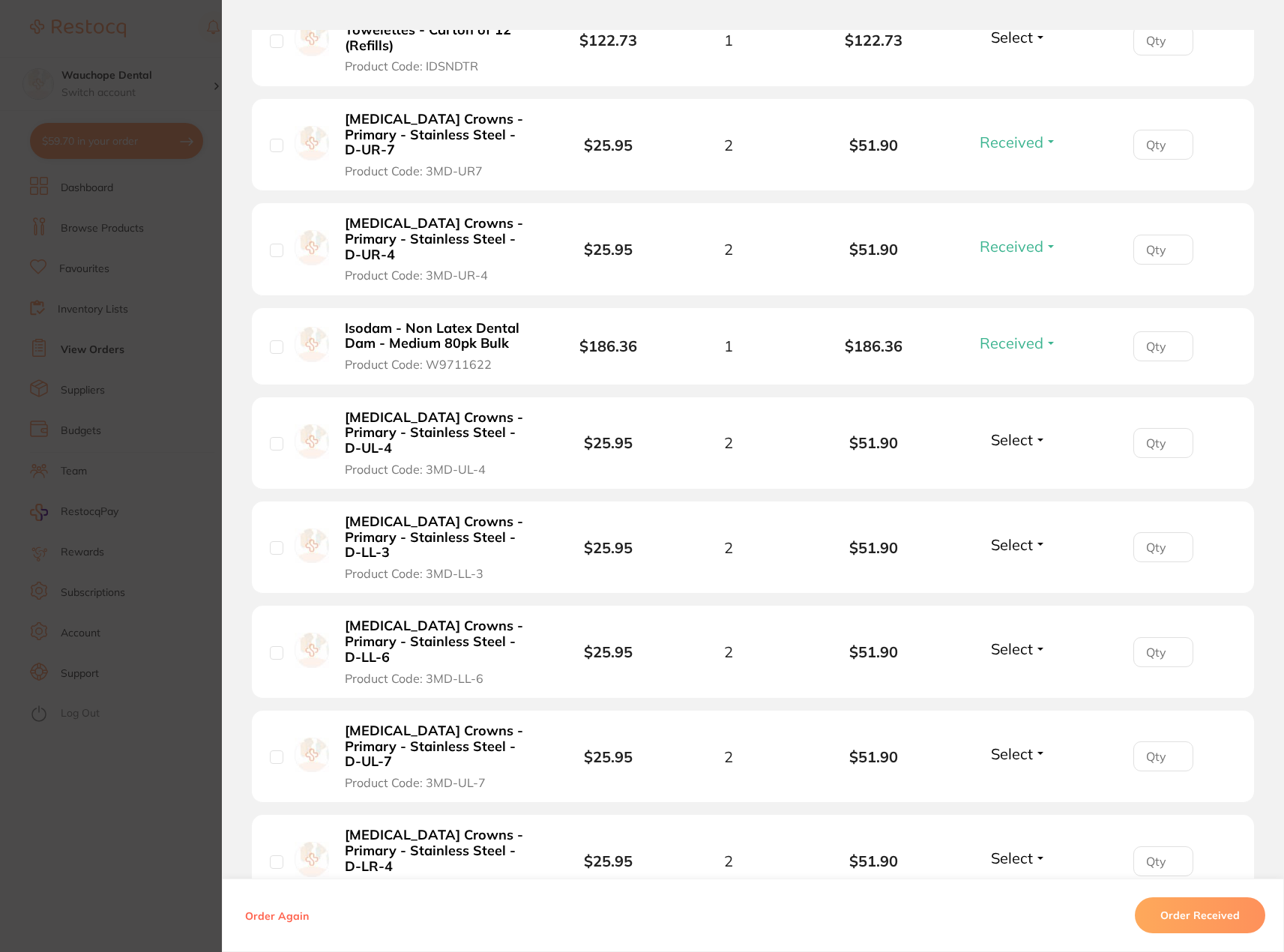
scroll to position [749, 0]
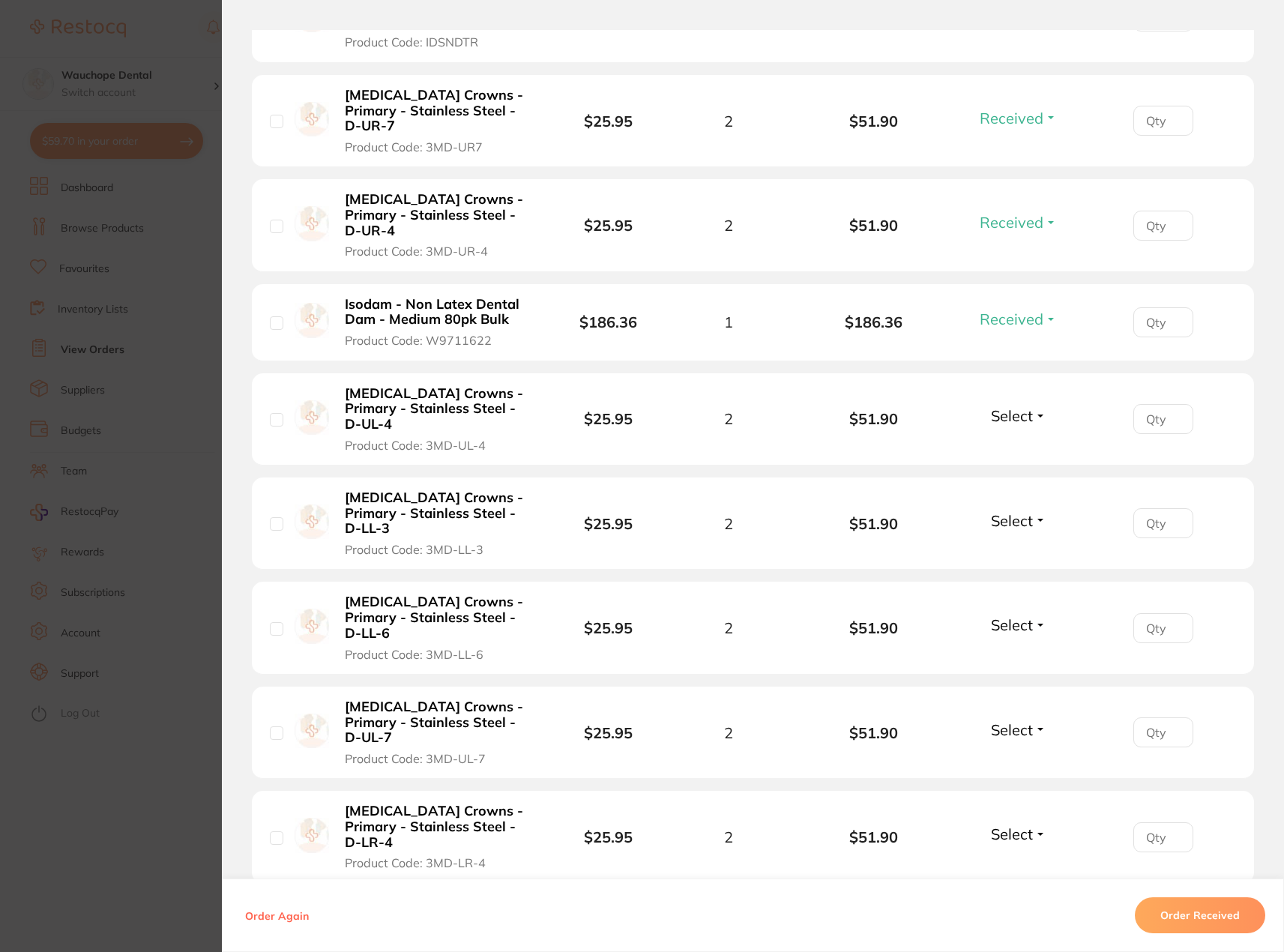
click at [1005, 406] on span "Select" at bounding box center [1012, 416] width 42 height 19
click at [1010, 442] on span "Received" at bounding box center [1018, 447] width 38 height 11
click at [1019, 511] on span "Select" at bounding box center [1012, 520] width 42 height 19
click at [1012, 547] on span "Received" at bounding box center [1018, 553] width 38 height 11
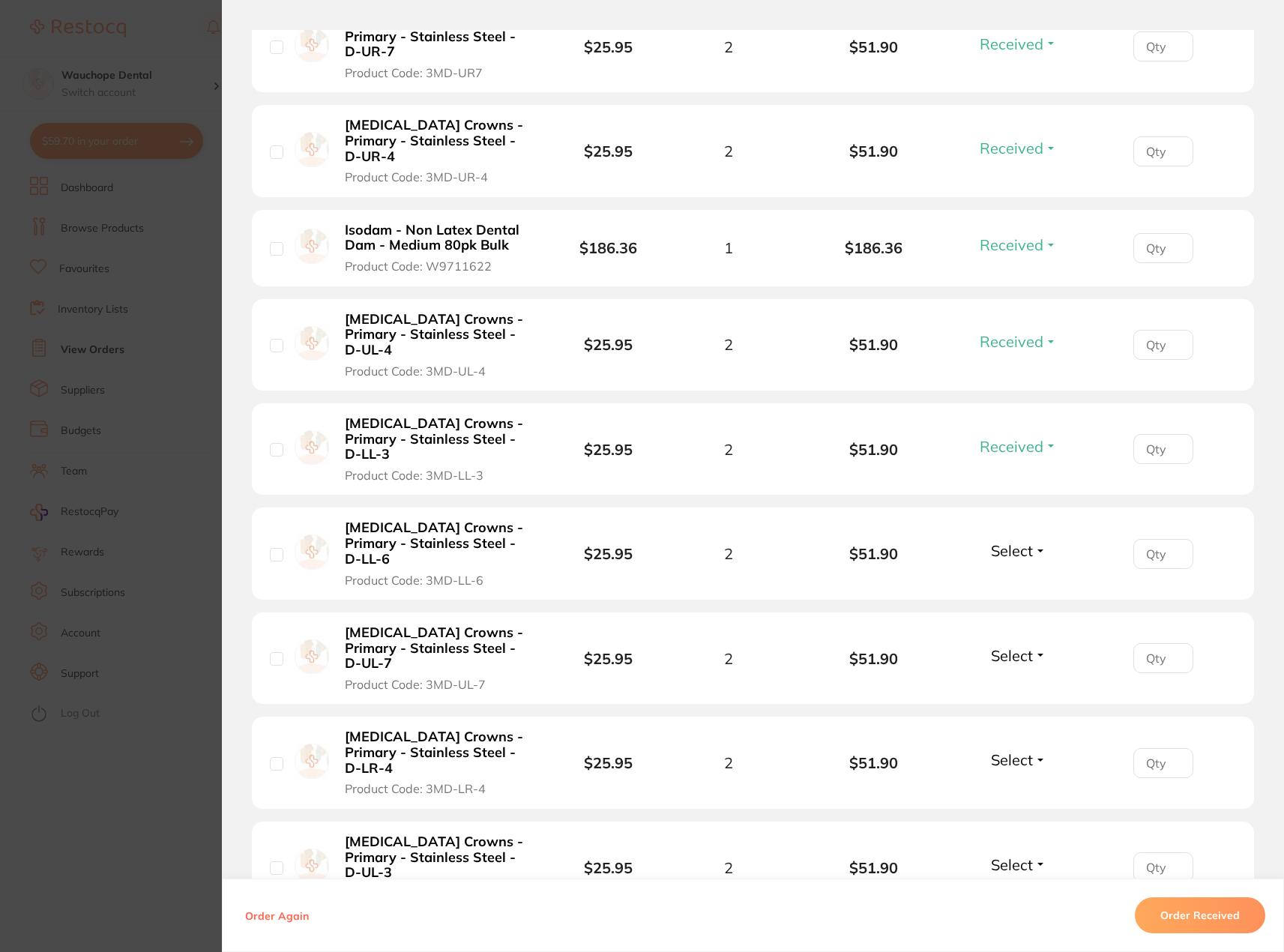
scroll to position [825, 0]
click at [999, 540] on span "Select" at bounding box center [1012, 549] width 42 height 19
click at [1001, 576] on span "Received" at bounding box center [1018, 582] width 38 height 11
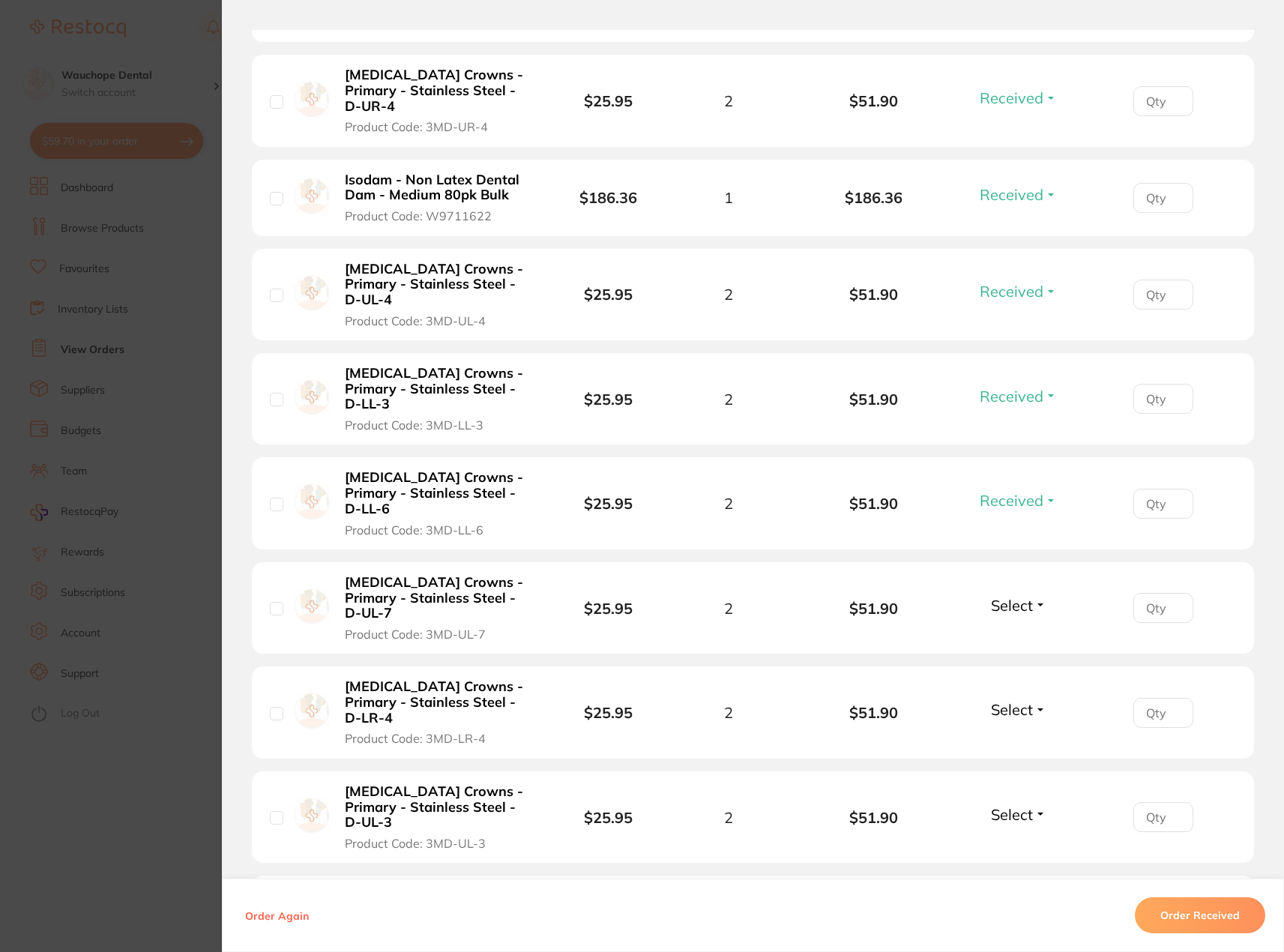
scroll to position [899, 0]
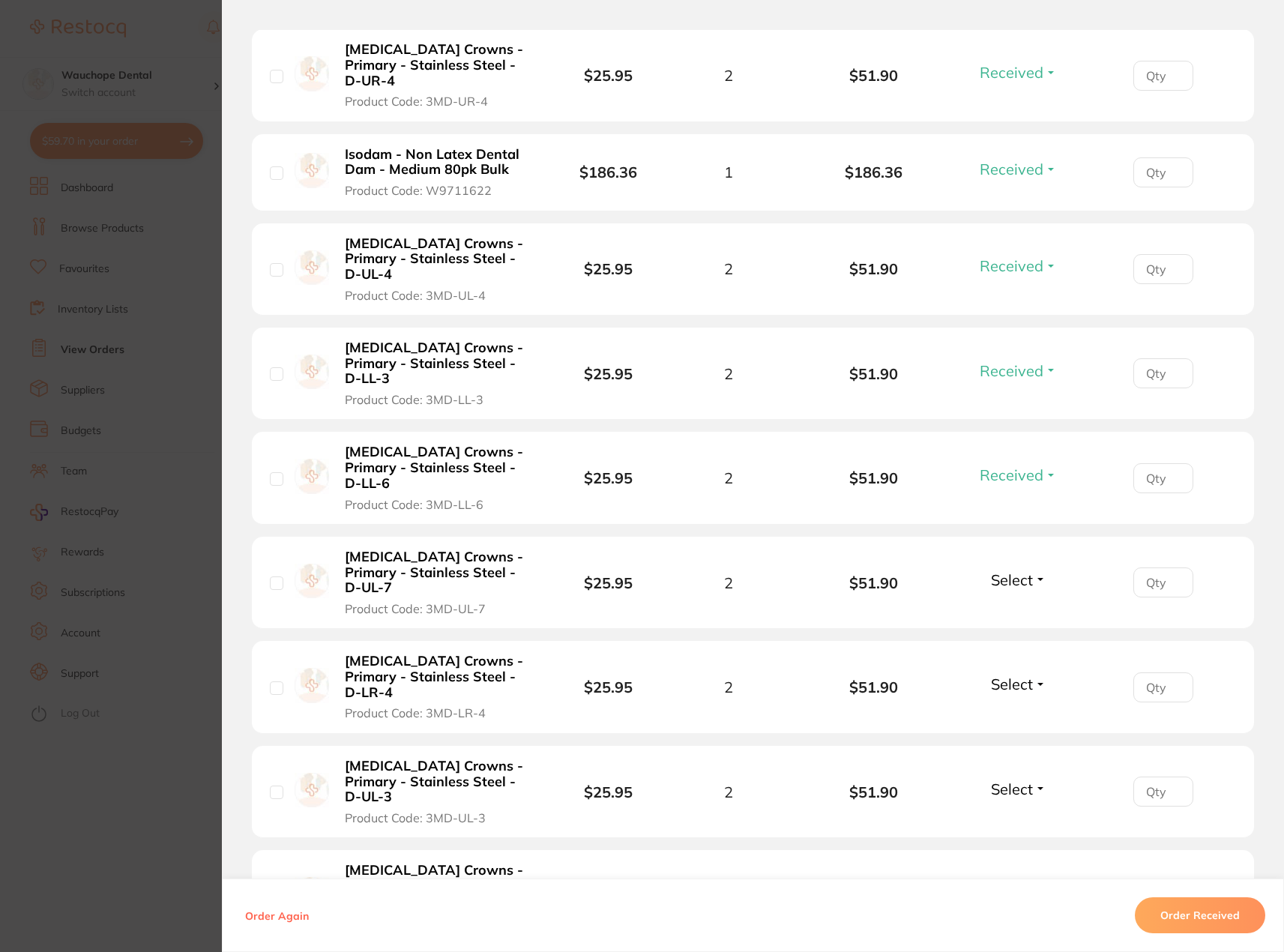
click at [1002, 570] on span "Select" at bounding box center [1012, 579] width 42 height 19
click at [1008, 606] on span "Received" at bounding box center [1018, 612] width 38 height 11
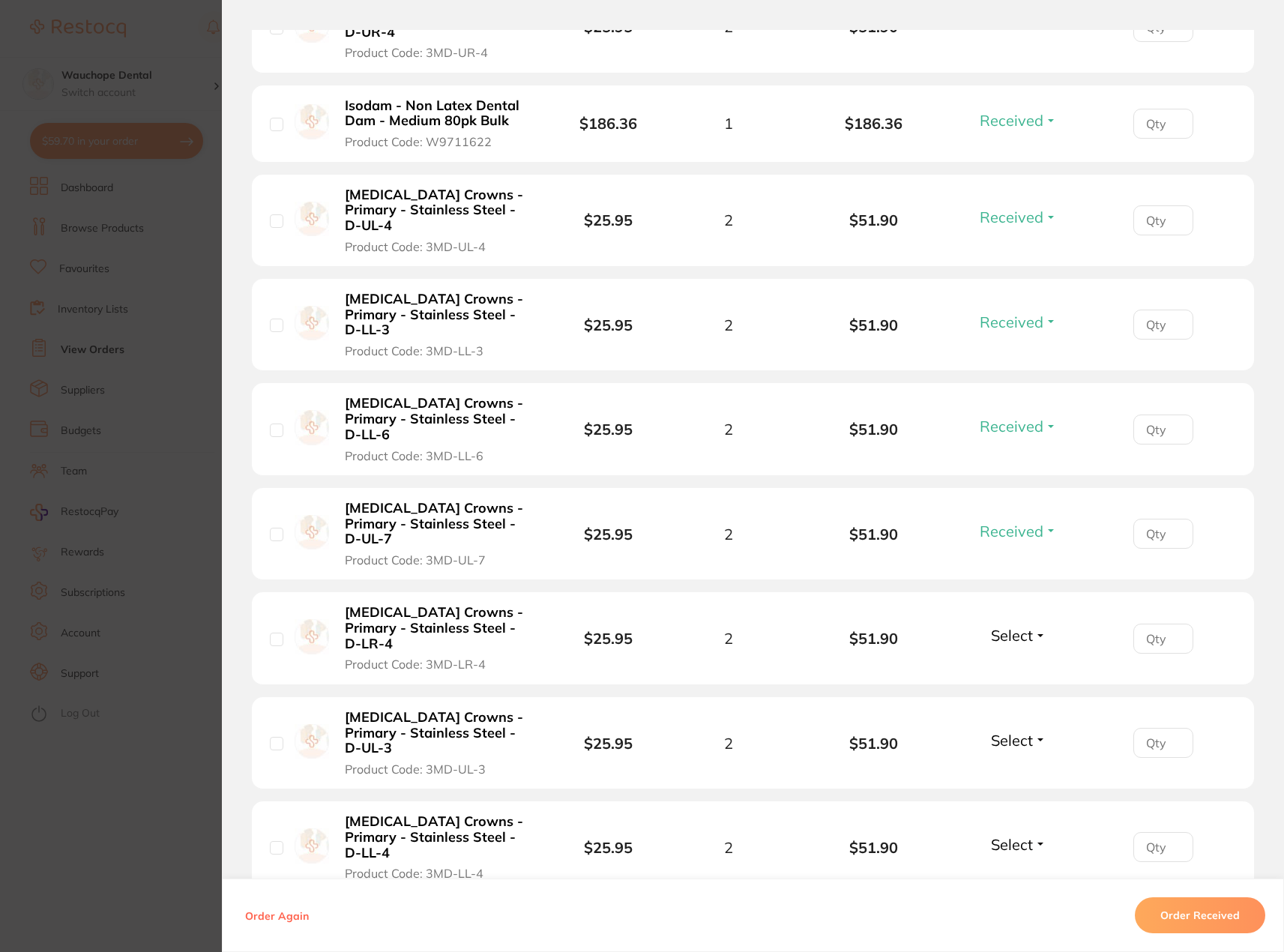
scroll to position [1049, 0]
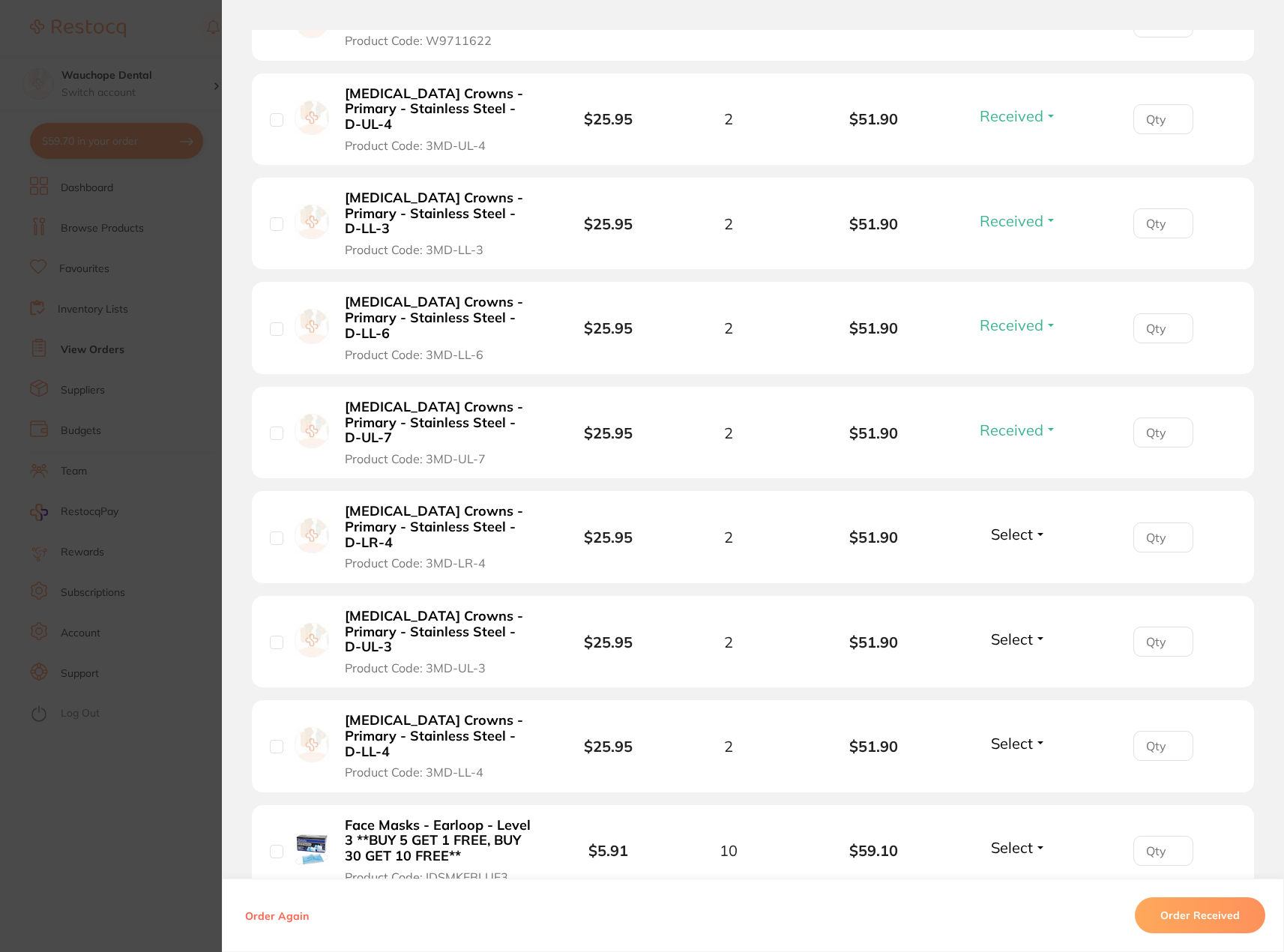
click at [1028, 838] on span "Select" at bounding box center [1012, 847] width 42 height 19
click at [1019, 874] on span "Received" at bounding box center [1018, 879] width 38 height 11
click at [139, 334] on section "Order ID: Restocq- 90398 Order Information 10 Received Accepted Order Order Dat…" at bounding box center [642, 476] width 1284 height 952
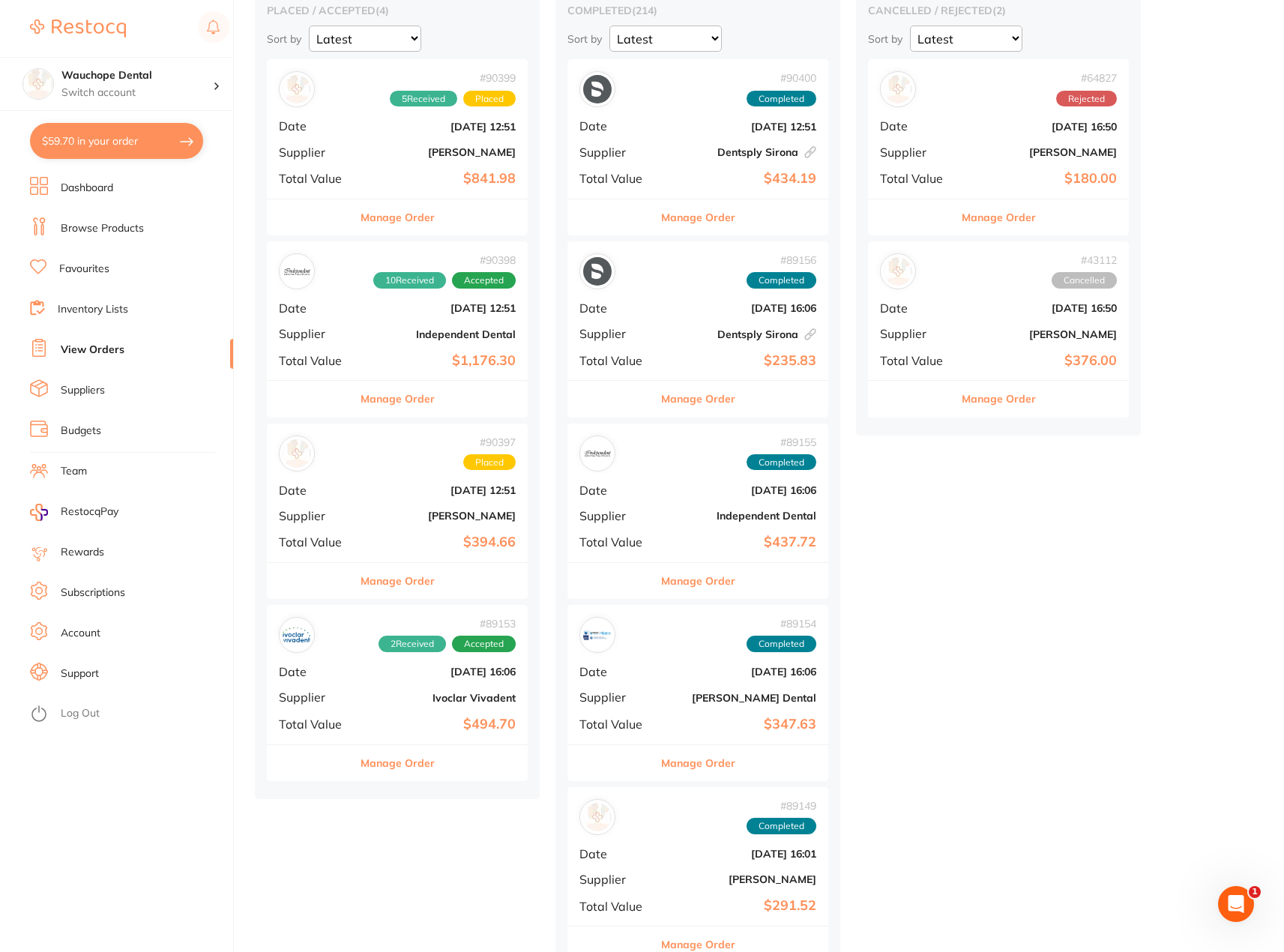
scroll to position [225, 0]
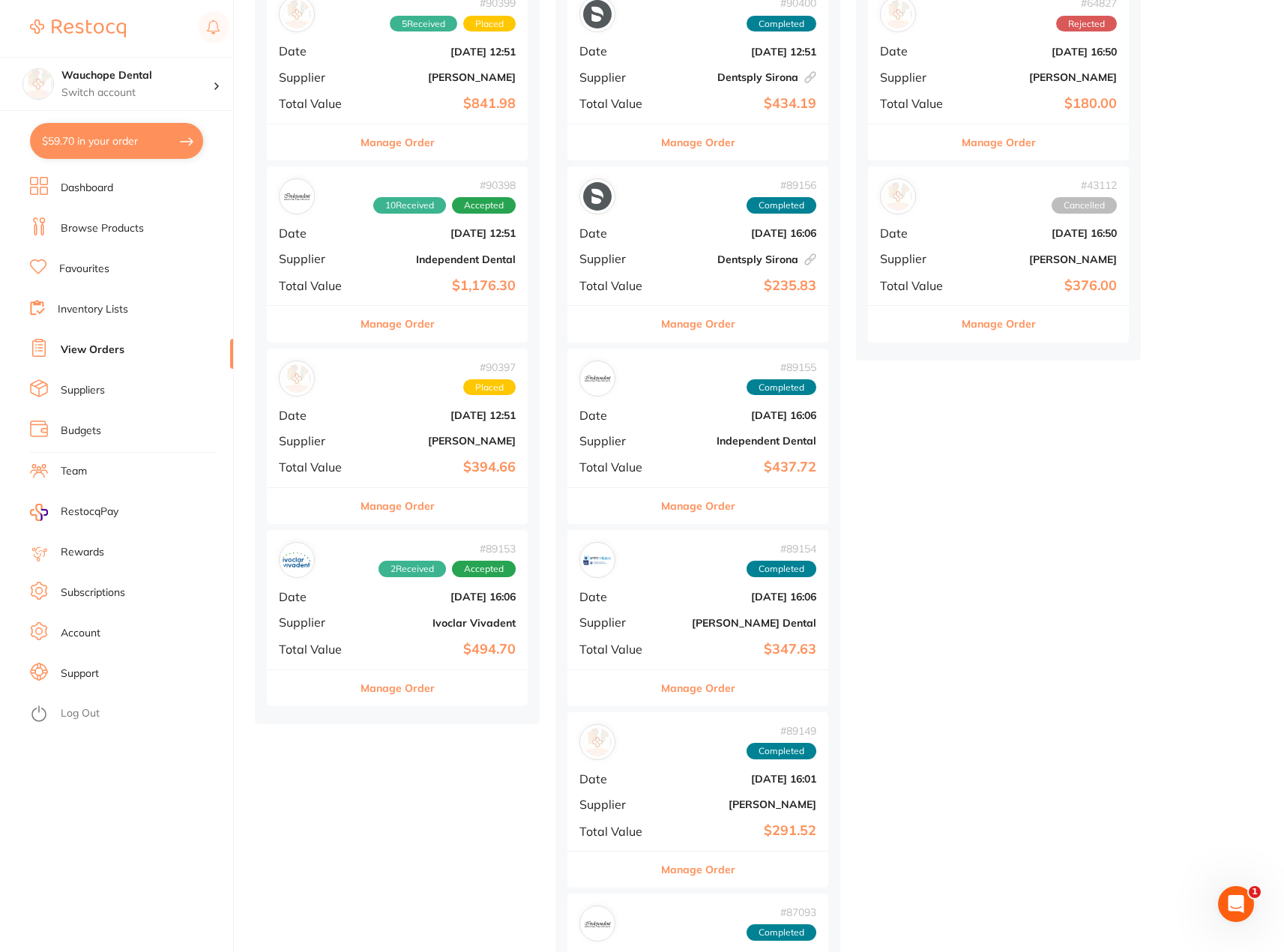
click at [396, 507] on button "Manage Order" at bounding box center [398, 506] width 75 height 36
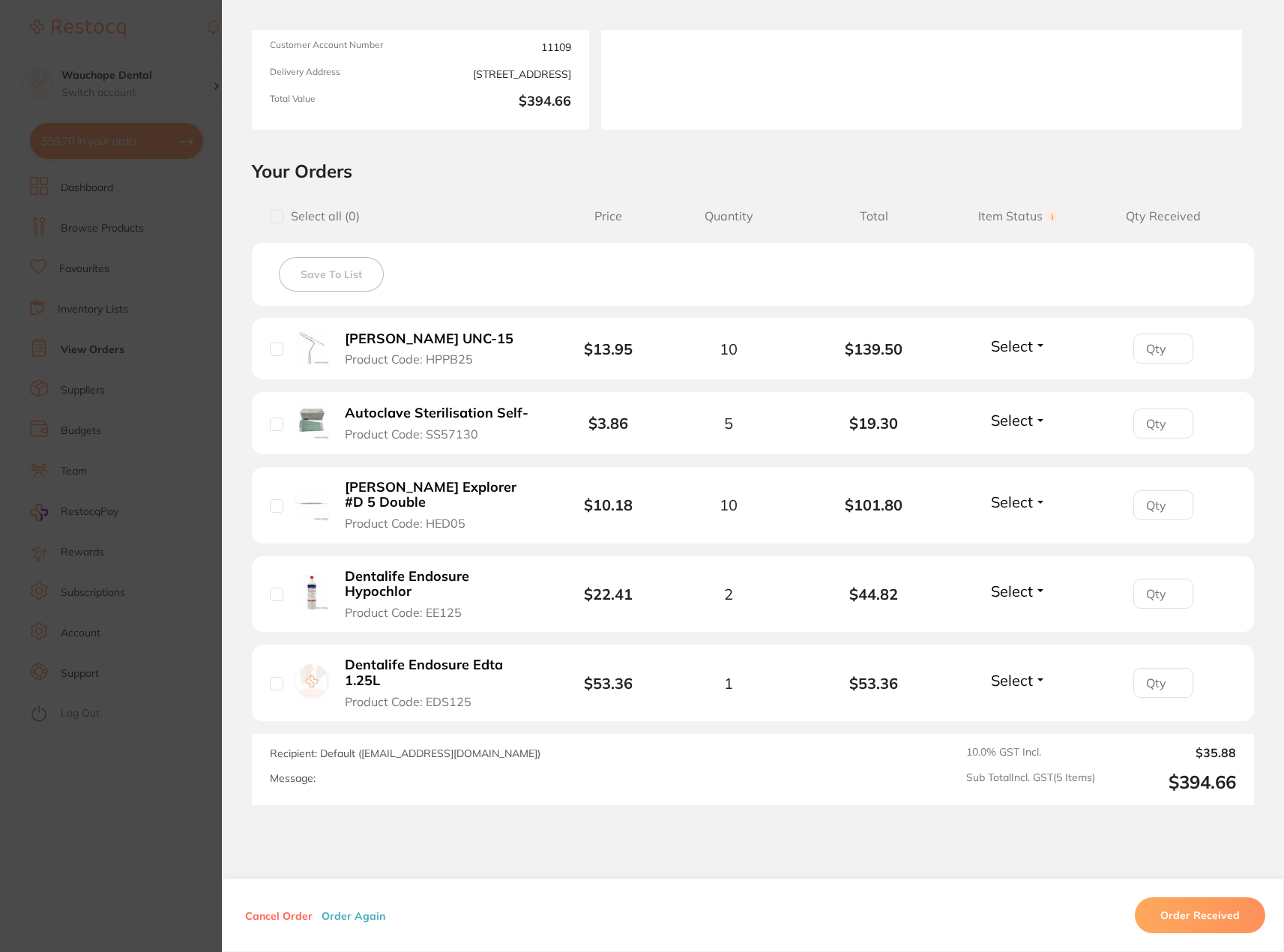
scroll to position [225, 0]
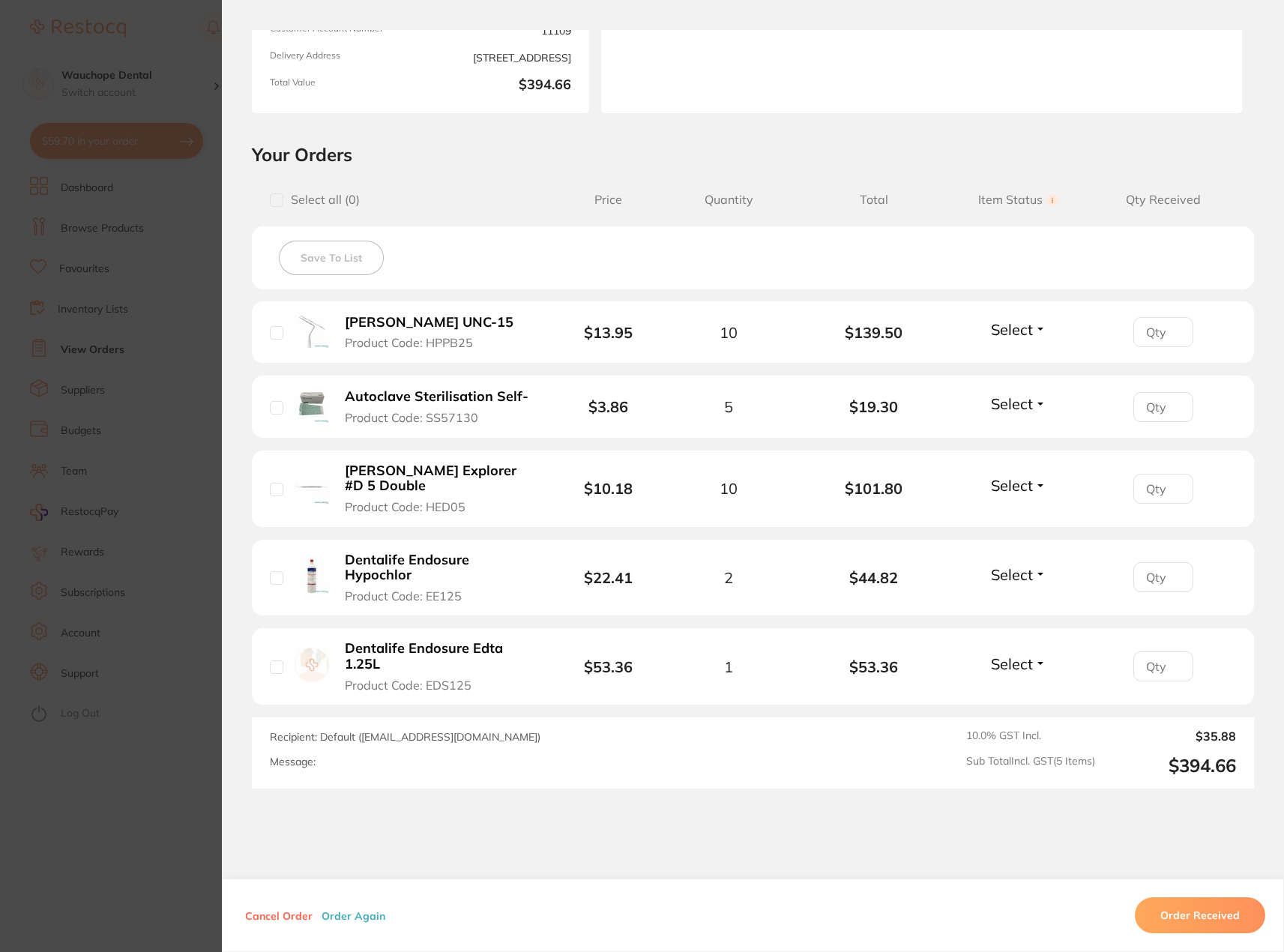
click at [156, 284] on section "Order ID: Restocq- 90397 Order Information Placed Order Order Date [DATE] 12:51…" at bounding box center [642, 476] width 1284 height 952
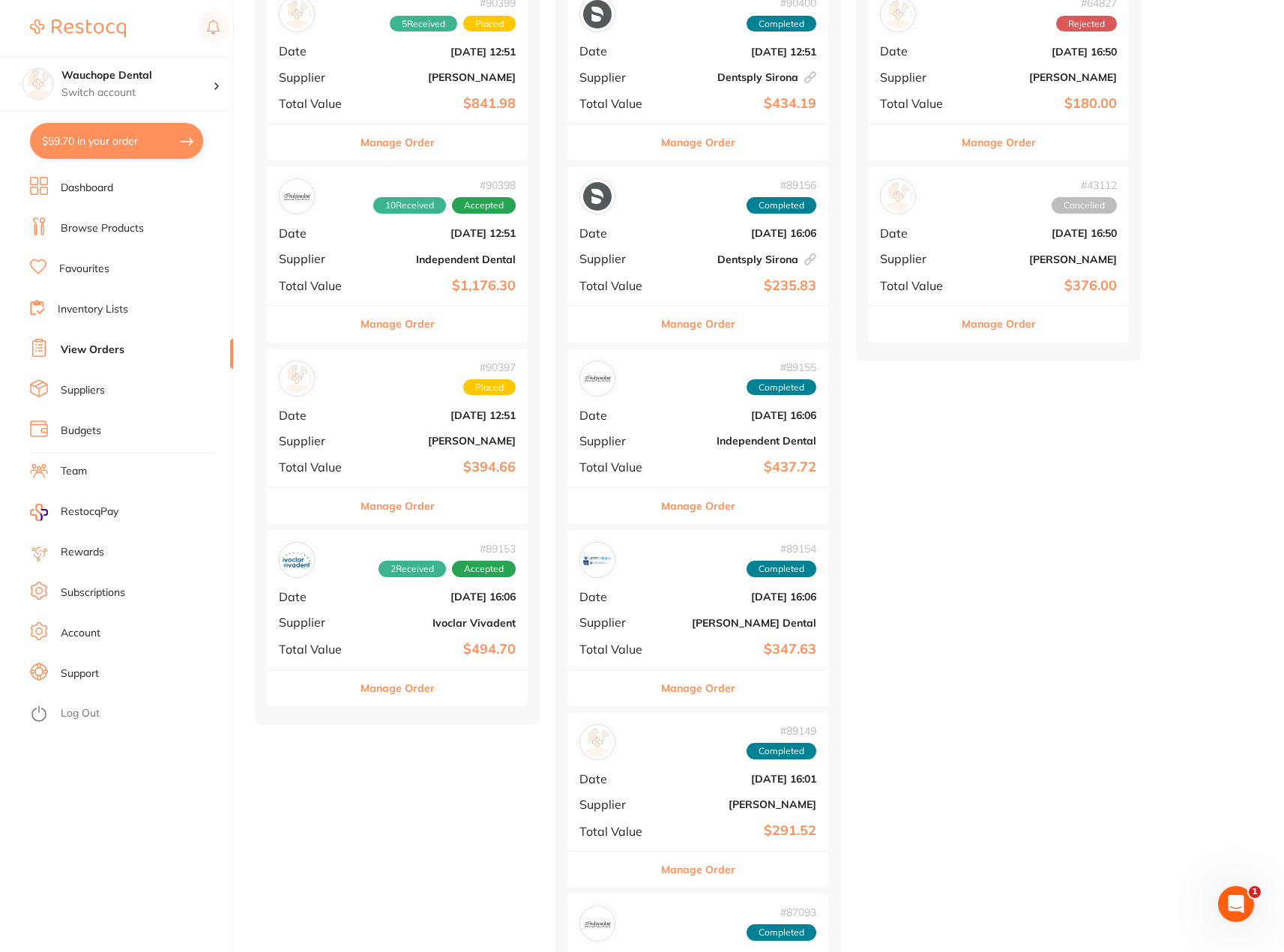
click at [416, 706] on button "Manage Order" at bounding box center [398, 688] width 75 height 36
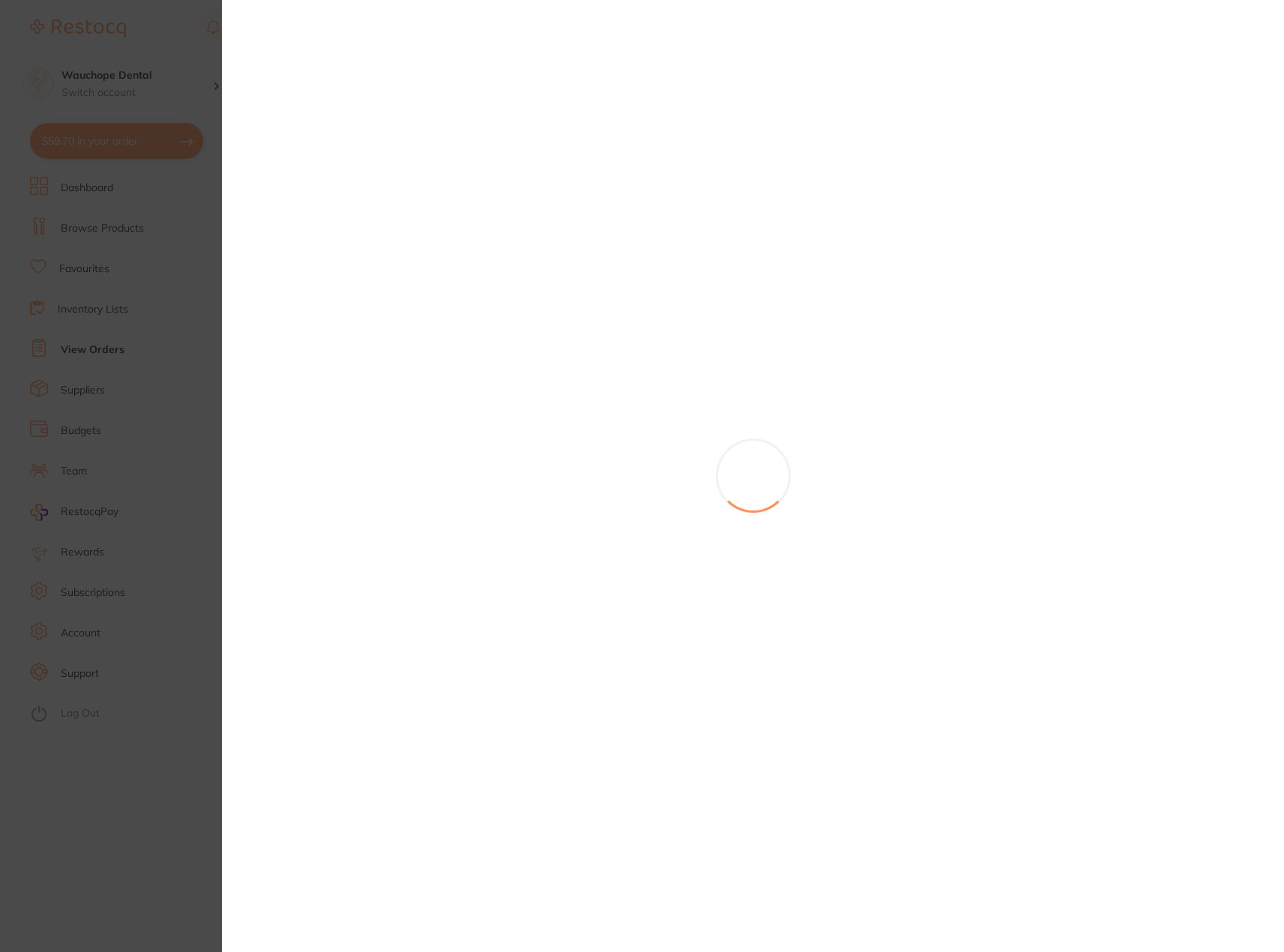
click at [420, 689] on section at bounding box center [642, 476] width 1284 height 952
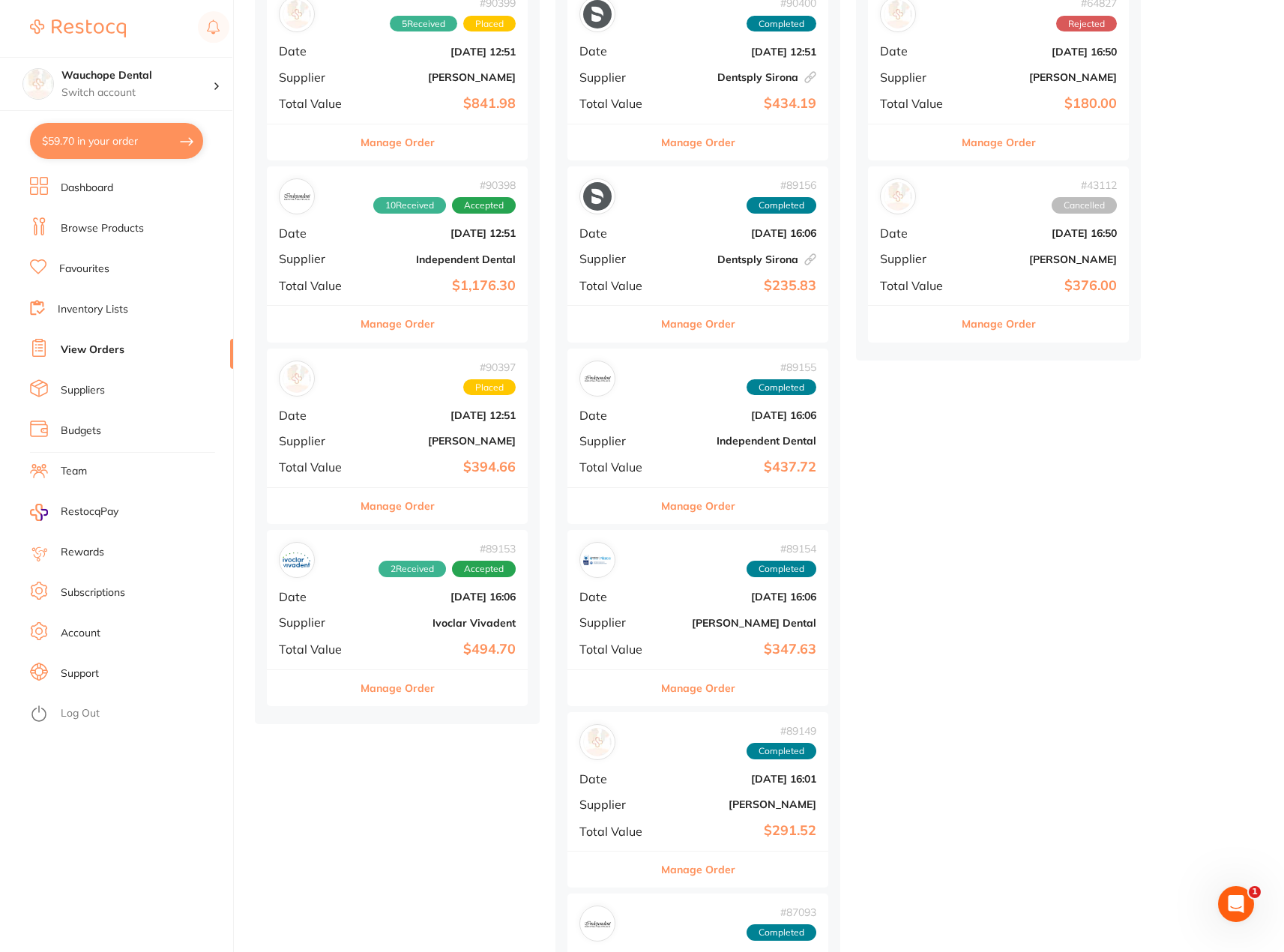
click at [419, 698] on button "Manage Order" at bounding box center [398, 688] width 75 height 36
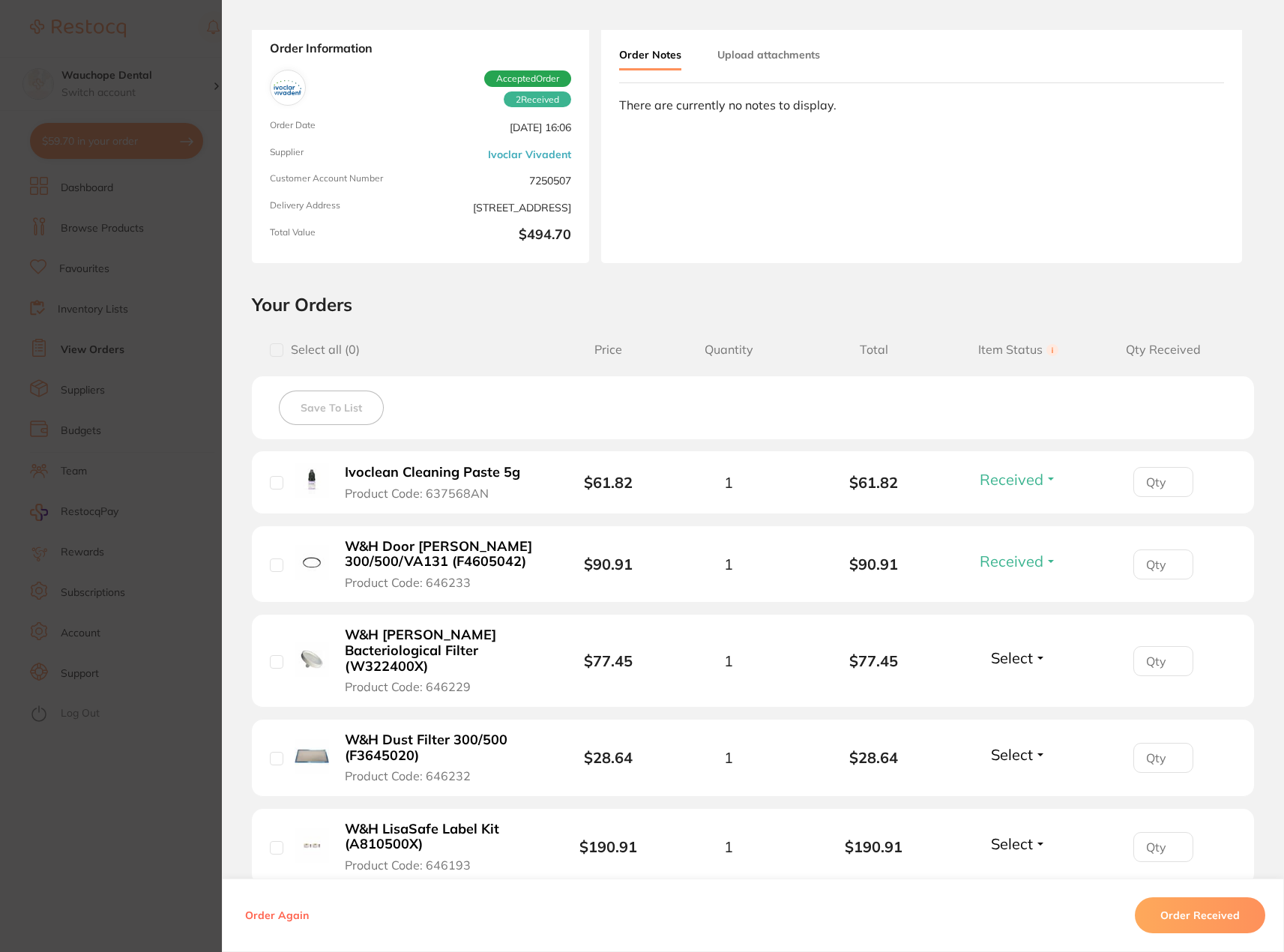
click at [147, 318] on section "Order ID: Restocq- 89153 Order Information 2 Received Accepted Order Order Date…" at bounding box center [642, 476] width 1284 height 952
